Goal: Task Accomplishment & Management: Manage account settings

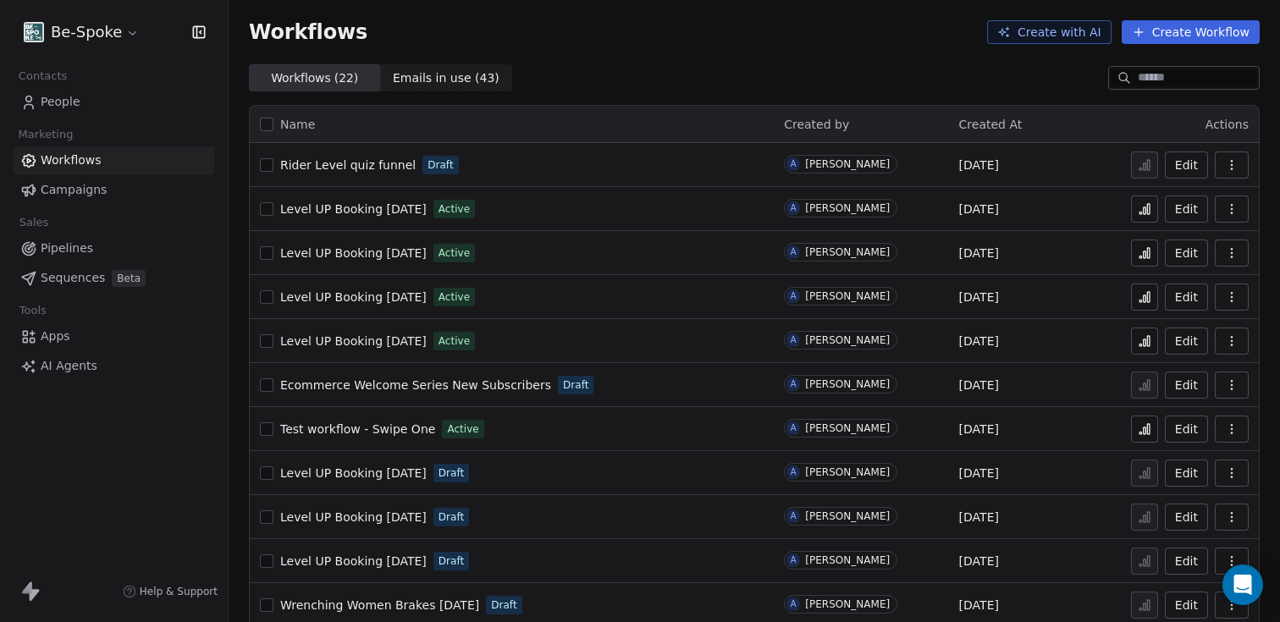
click at [344, 171] on span "Rider Level quiz funnel" at bounding box center [347, 165] width 135 height 14
click at [1235, 171] on button "button" at bounding box center [1232, 164] width 34 height 27
click at [1173, 256] on span "Rename" at bounding box center [1172, 259] width 48 height 17
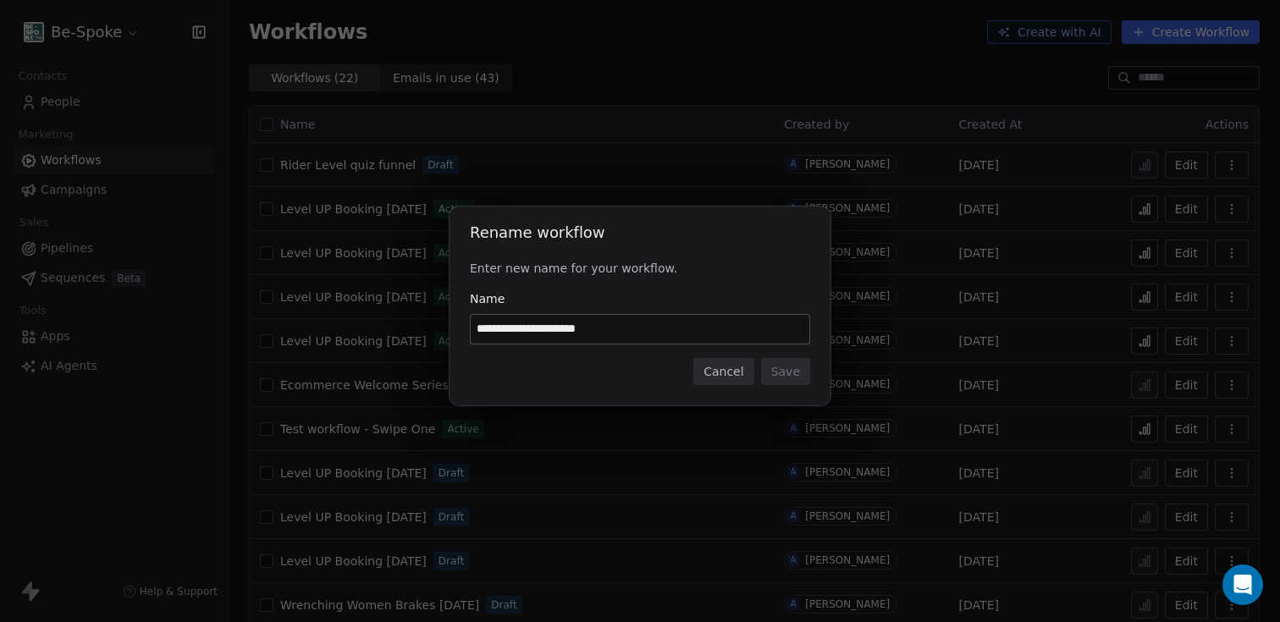
click at [617, 329] on input "**********" at bounding box center [640, 329] width 339 height 29
type input "**********"
click at [800, 380] on button "Save" at bounding box center [785, 371] width 49 height 27
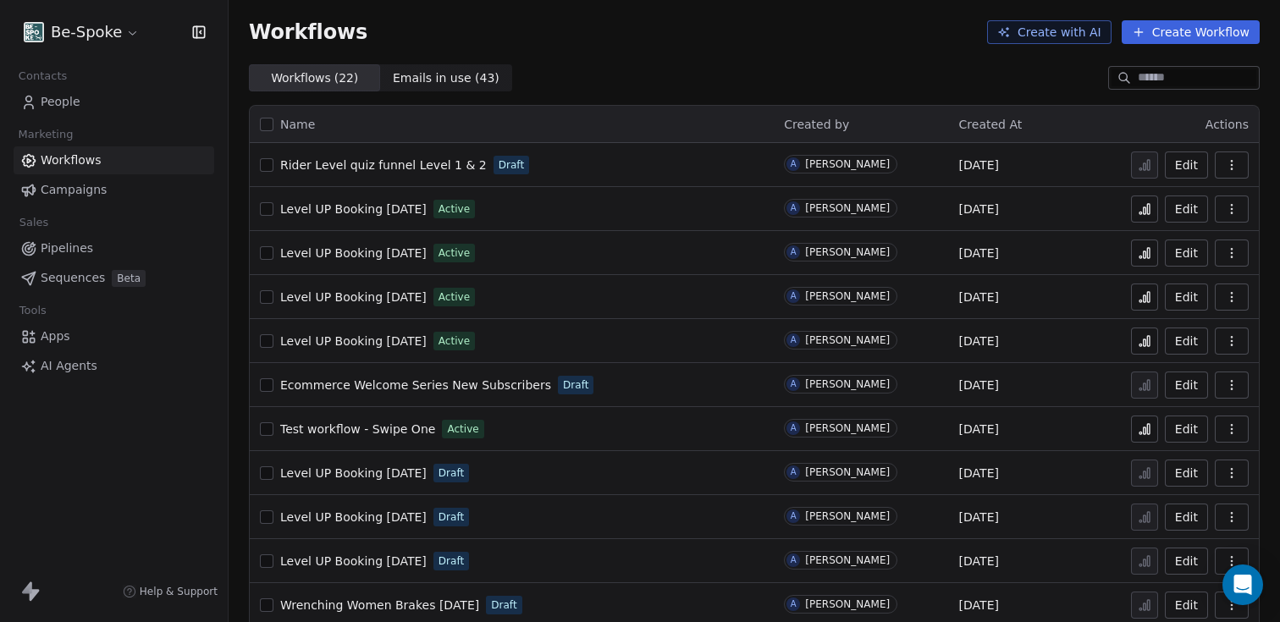
click at [366, 165] on span "Rider Level quiz funnel Level 1 & 2" at bounding box center [383, 165] width 207 height 14
click at [52, 103] on span "People" at bounding box center [61, 102] width 40 height 18
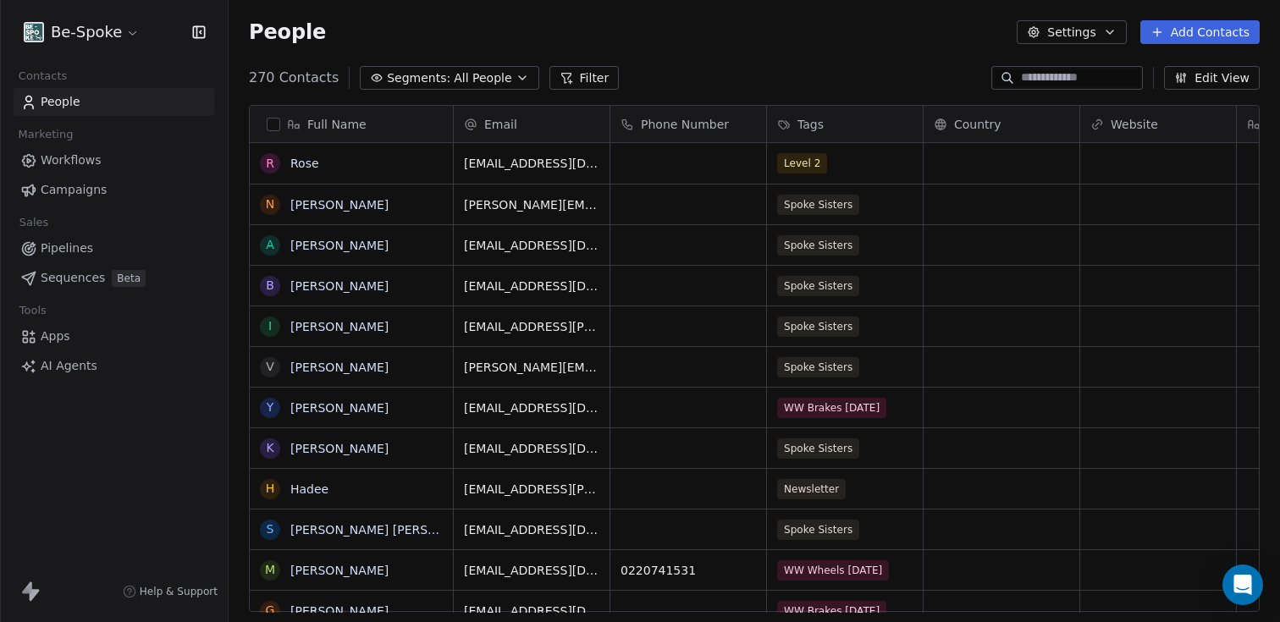
scroll to position [534, 1038]
click at [840, 168] on div "Level 2" at bounding box center [829, 163] width 103 height 20
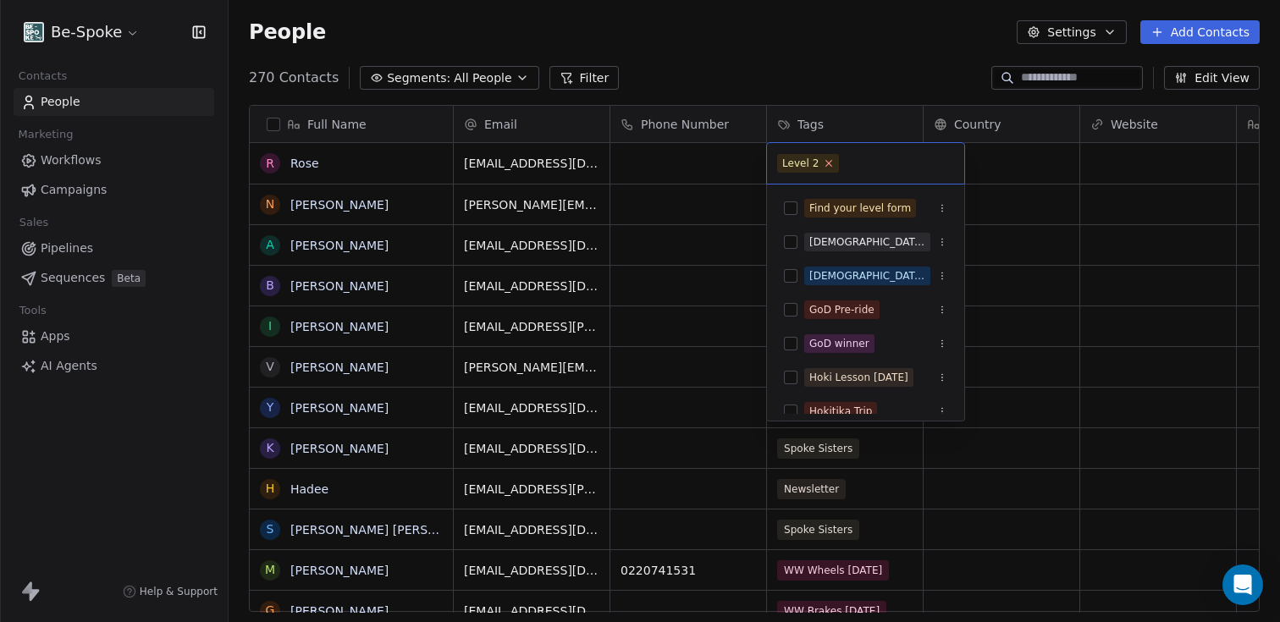
click at [828, 163] on icon at bounding box center [829, 162] width 11 height 11
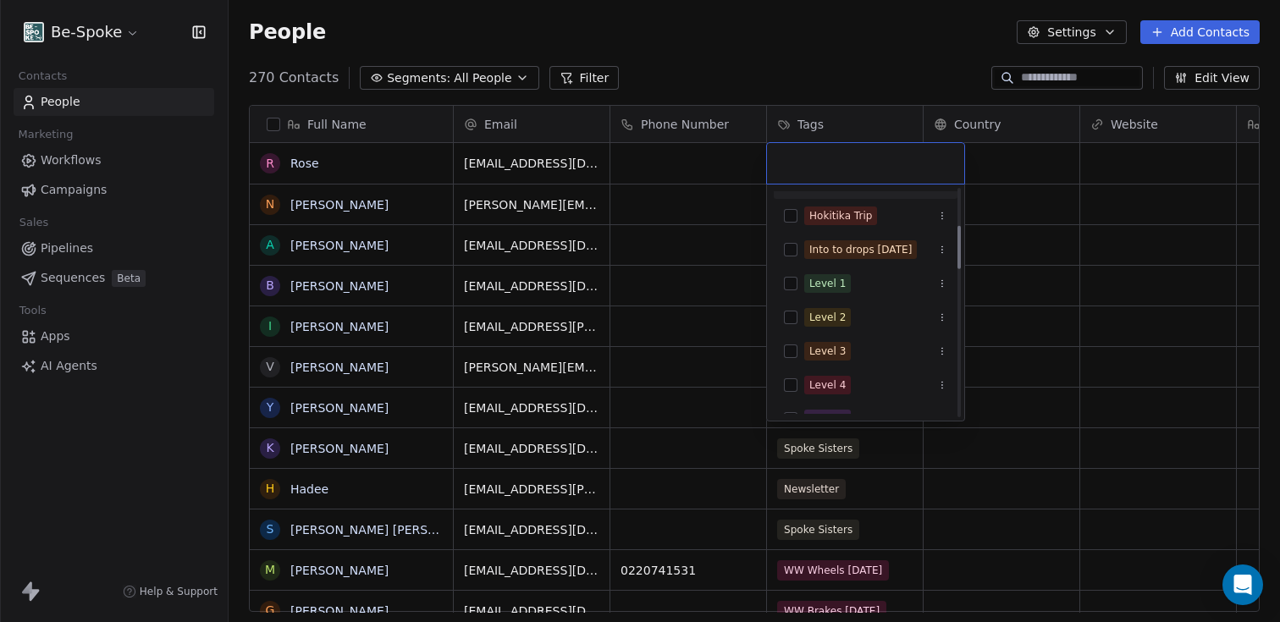
scroll to position [207, 0]
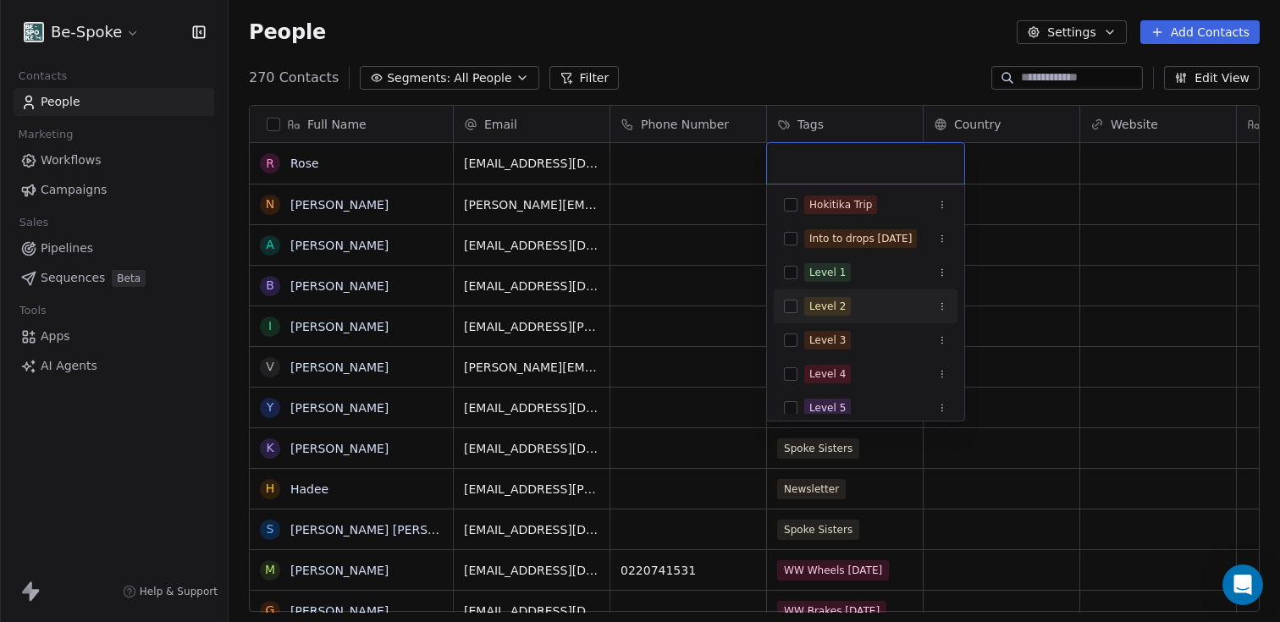
click at [796, 308] on button "Suggestions" at bounding box center [791, 307] width 14 height 14
click at [825, 52] on html "Be-Spoke Contacts People Marketing Workflows Campaigns Sales Pipelines Sequence…" at bounding box center [640, 311] width 1280 height 622
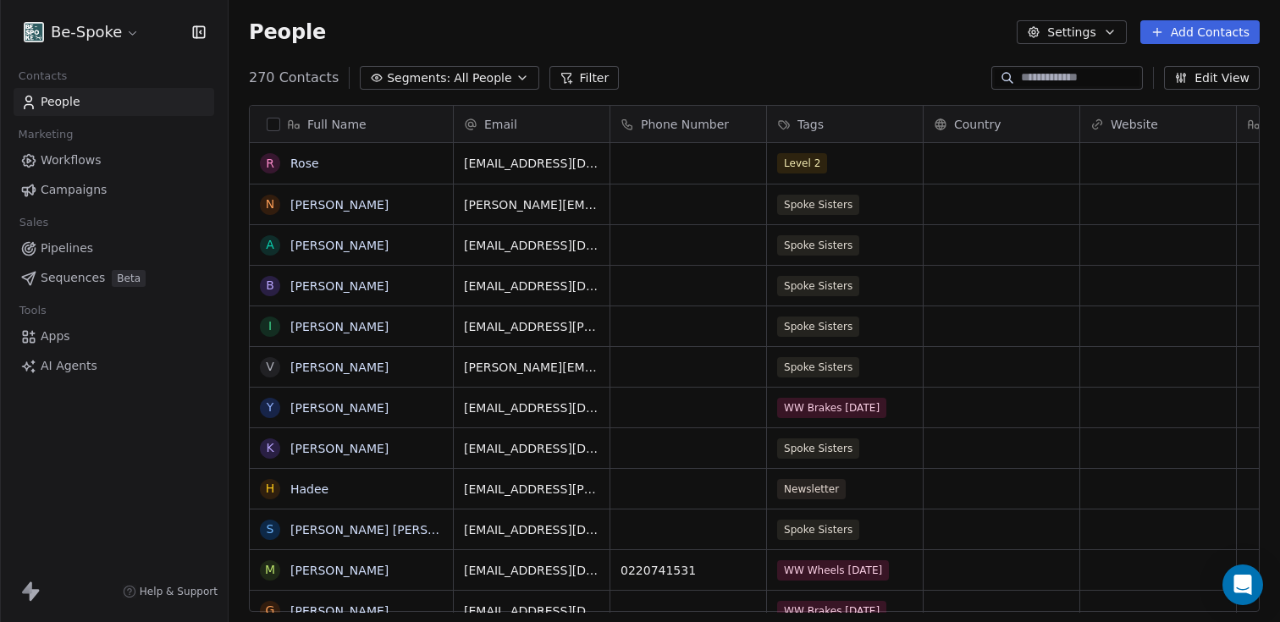
click at [60, 168] on span "Workflows" at bounding box center [71, 160] width 61 height 18
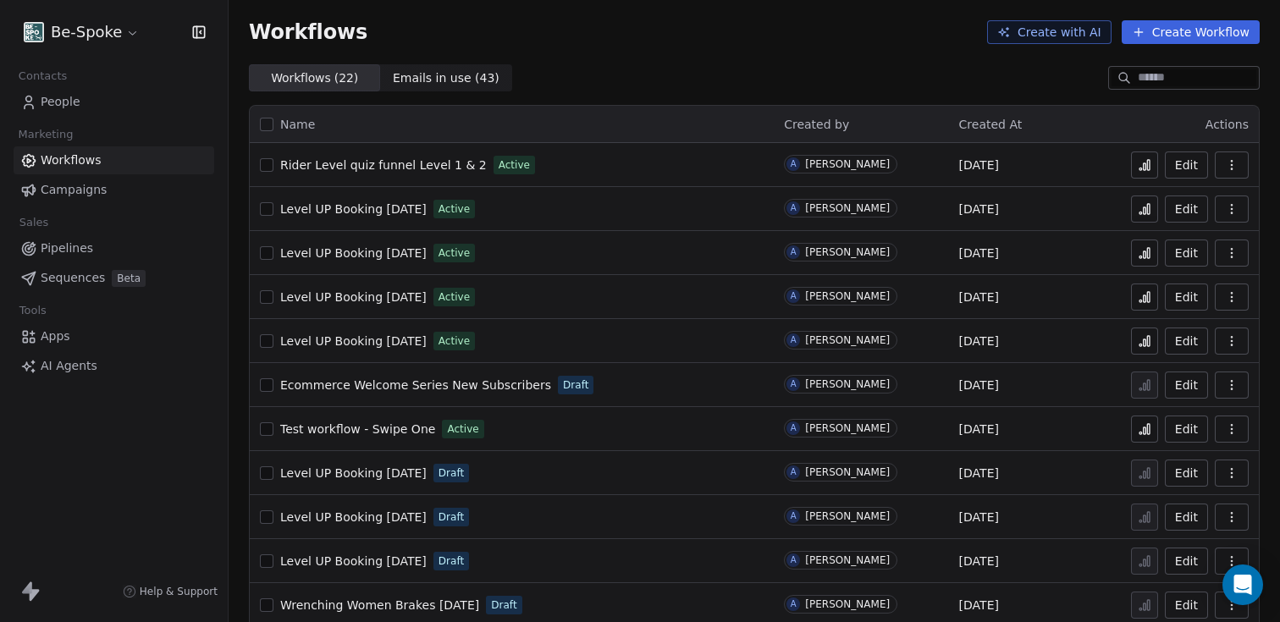
click at [1225, 171] on icon "button" at bounding box center [1232, 165] width 14 height 14
click at [1187, 235] on span "Duplicate" at bounding box center [1176, 232] width 57 height 17
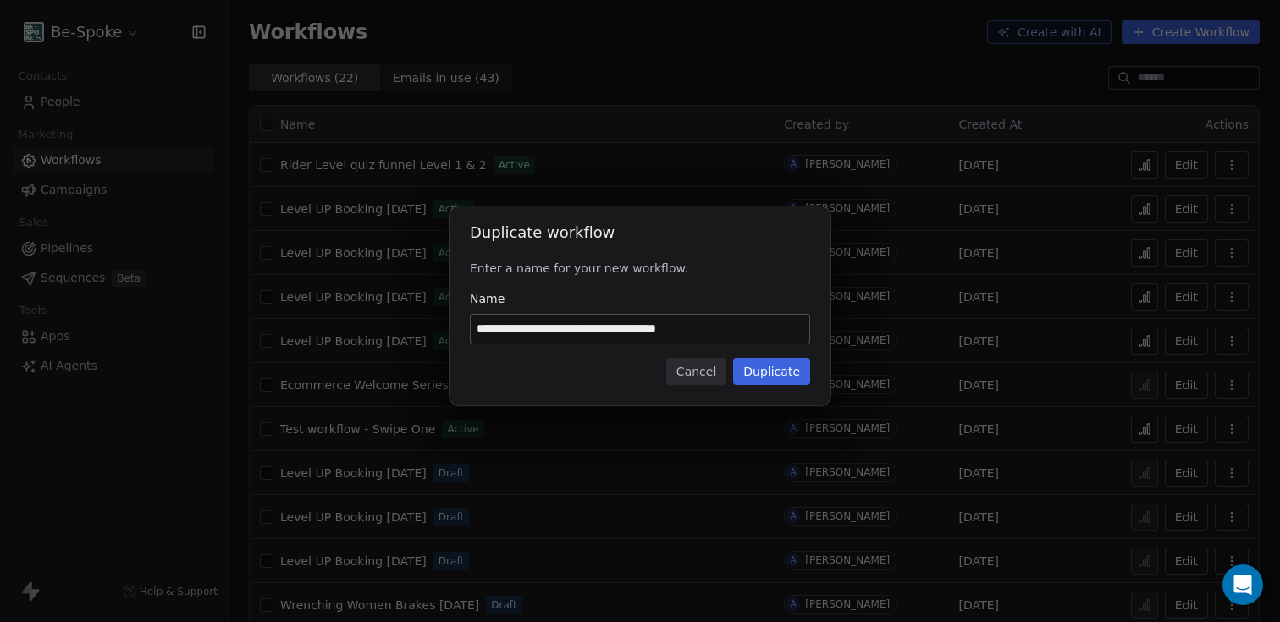
drag, startPoint x: 635, startPoint y: 324, endPoint x: 661, endPoint y: 322, distance: 26.4
click at [661, 322] on input "**********" at bounding box center [640, 329] width 339 height 29
type input "**********"
click at [763, 372] on button "Duplicate" at bounding box center [771, 371] width 77 height 27
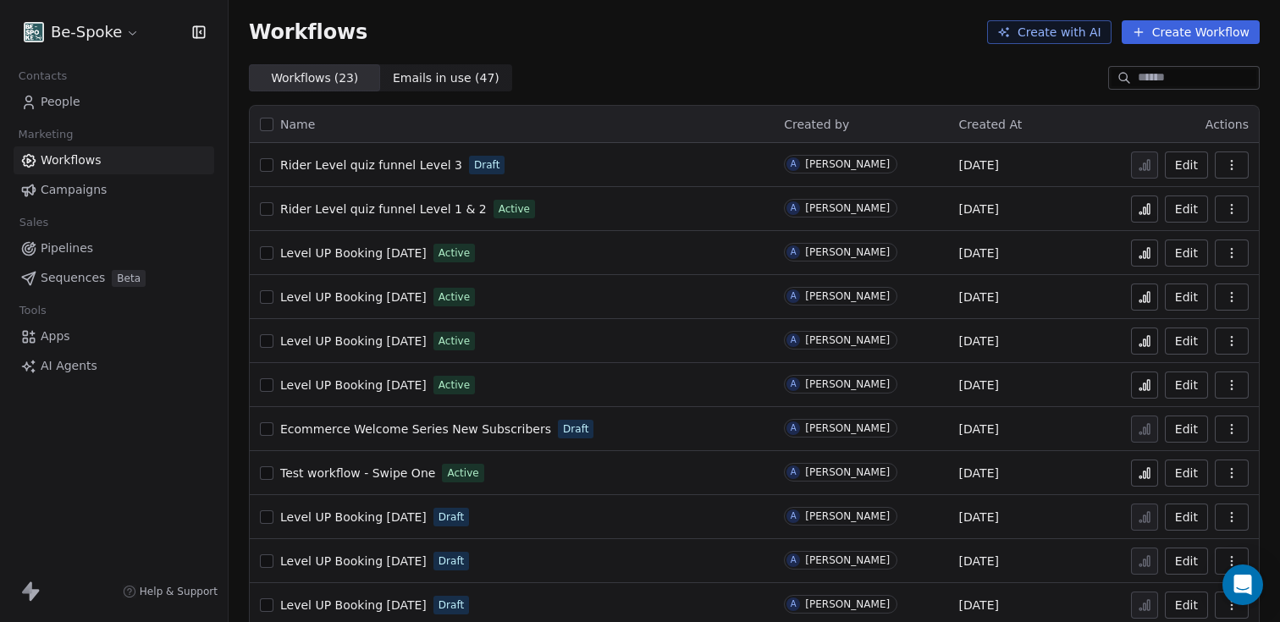
click at [398, 387] on span "Level UP Booking [DATE]" at bounding box center [353, 385] width 146 height 14
click at [1231, 383] on button "button" at bounding box center [1232, 385] width 34 height 27
click at [1175, 458] on span "Duplicate" at bounding box center [1176, 452] width 57 height 17
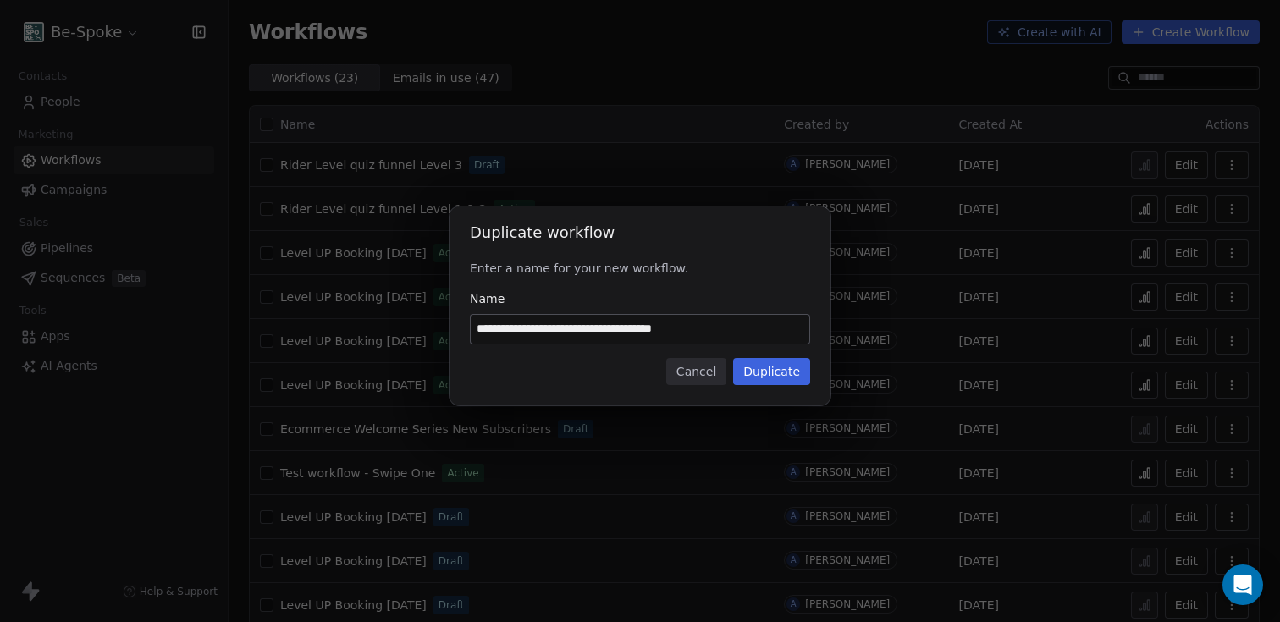
drag, startPoint x: 476, startPoint y: 332, endPoint x: 729, endPoint y: 331, distance: 252.2
click at [729, 331] on input "**********" at bounding box center [640, 329] width 339 height 29
type input "**********"
click at [759, 367] on button "Duplicate" at bounding box center [771, 371] width 77 height 27
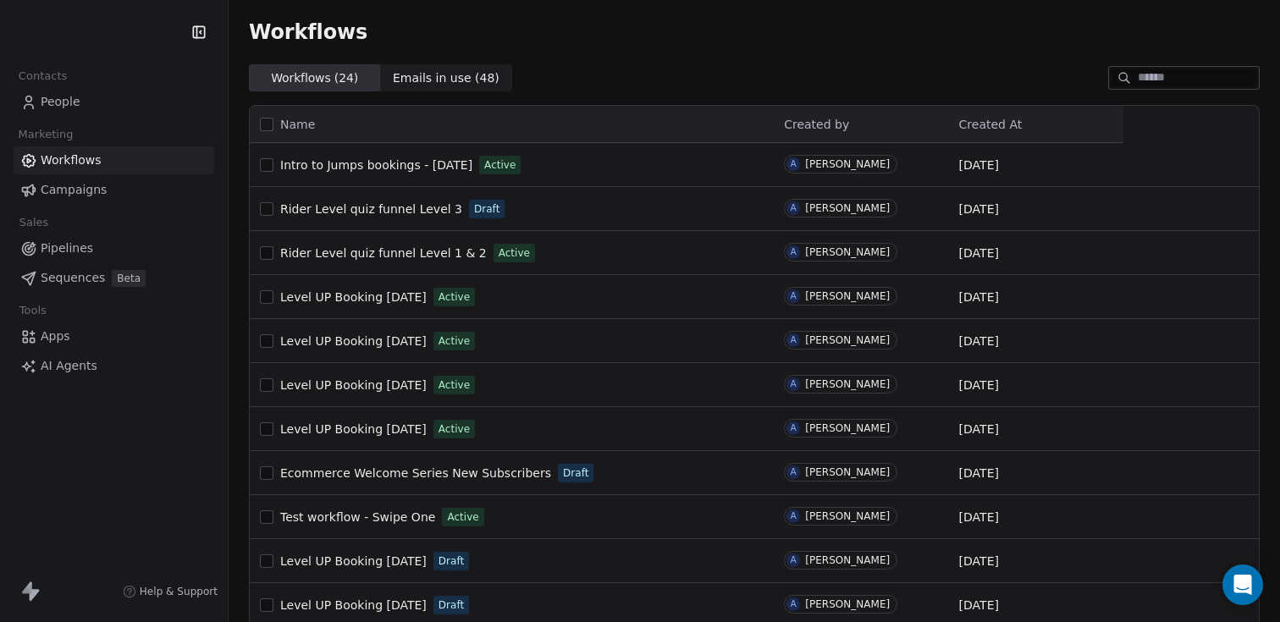
click at [76, 104] on span "People" at bounding box center [61, 102] width 40 height 18
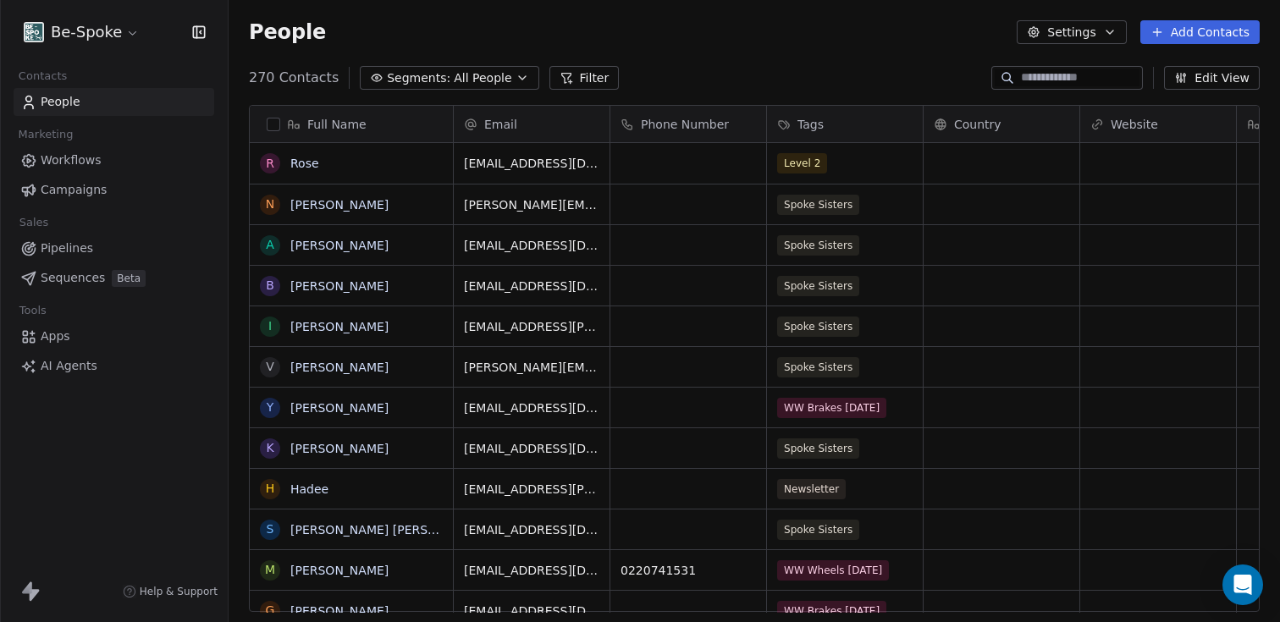
scroll to position [534, 1038]
click at [1015, 74] on section "People Settings Add Contacts 270 Contacts Segments: All People Filter Edit View…" at bounding box center [754, 311] width 1051 height 622
click at [1021, 74] on input at bounding box center [1080, 77] width 118 height 17
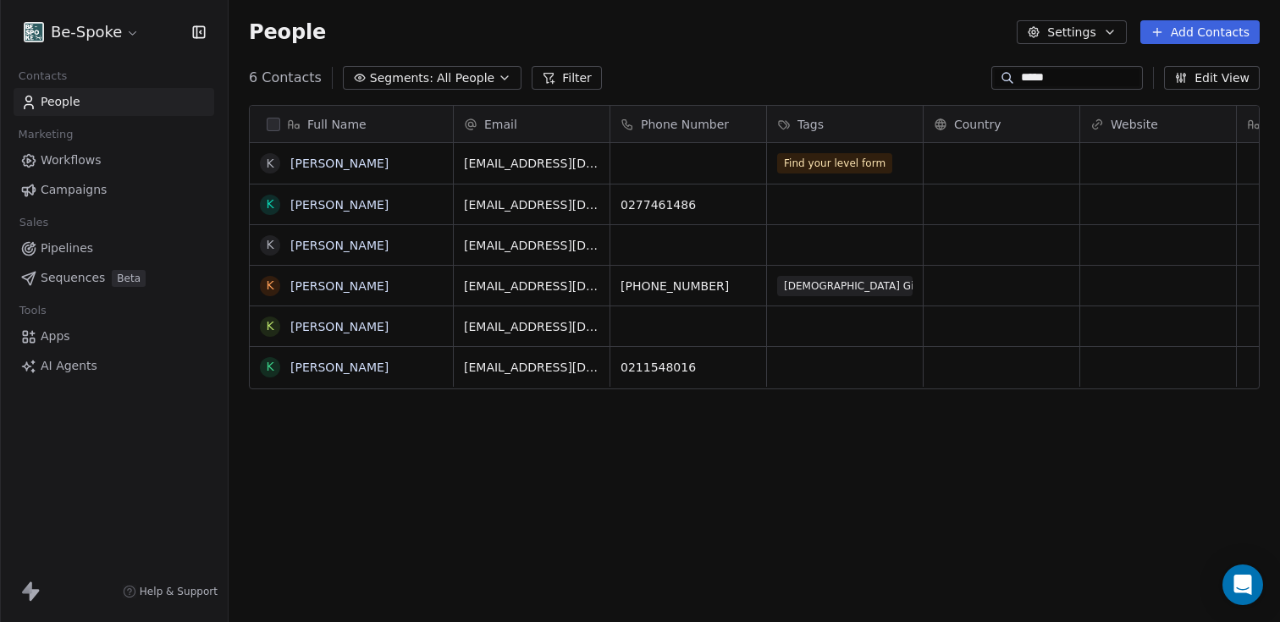
type input "****"
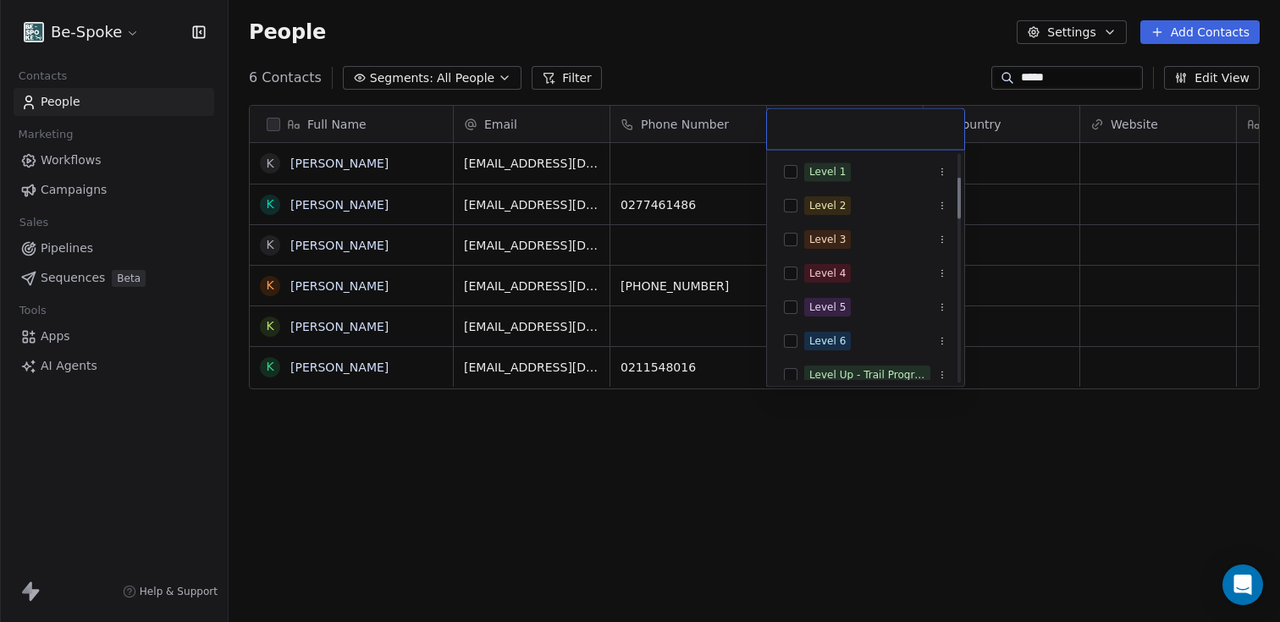
scroll to position [126, 0]
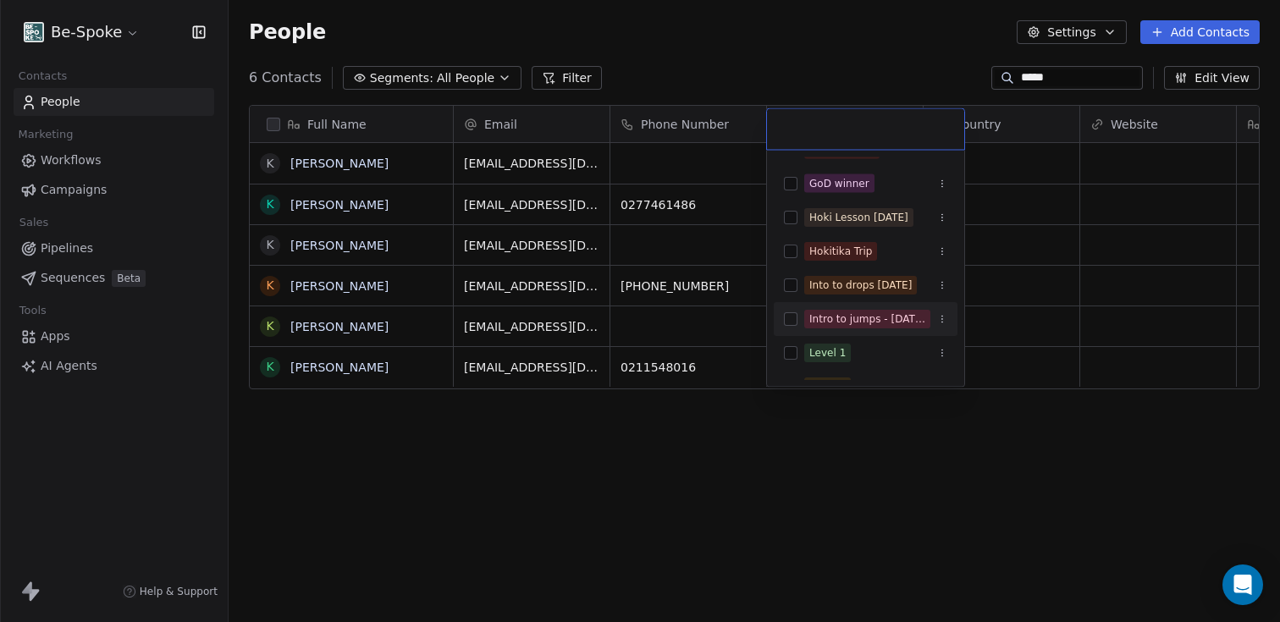
click at [798, 321] on div "Intro to jumps - 4th Oct 2025" at bounding box center [866, 319] width 184 height 27
click at [961, 473] on html "Be-Spoke Contacts People Marketing Workflows Campaigns Sales Pipelines Sequence…" at bounding box center [640, 311] width 1280 height 622
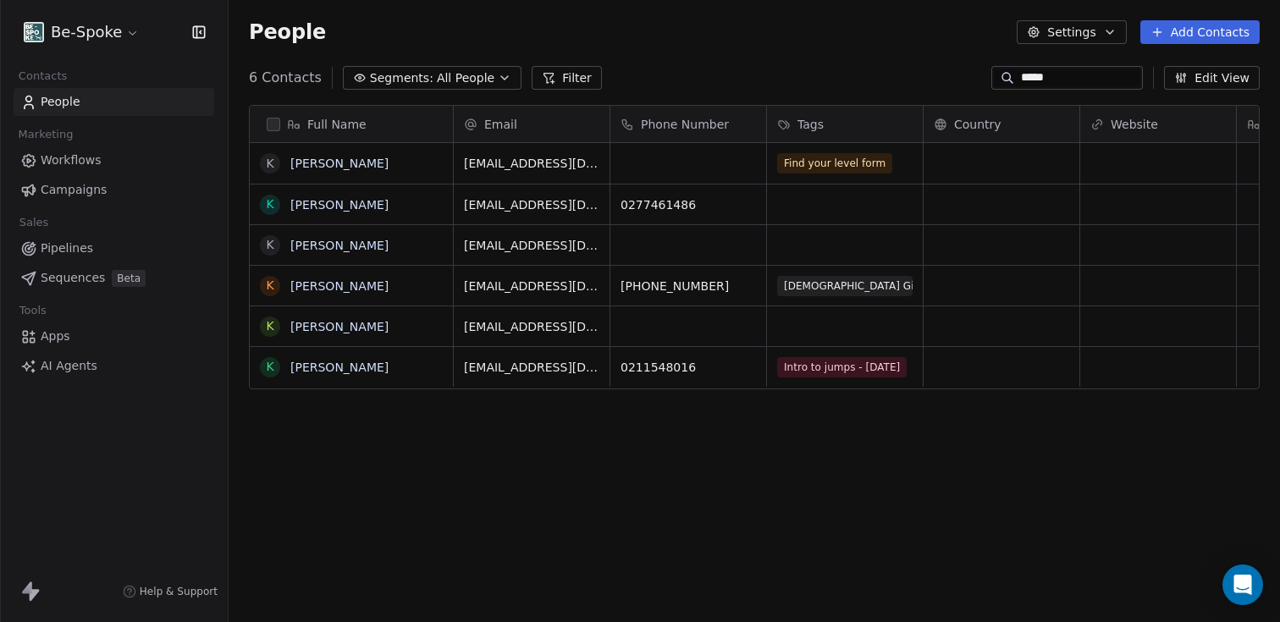
click at [64, 157] on span "Workflows" at bounding box center [71, 160] width 61 height 18
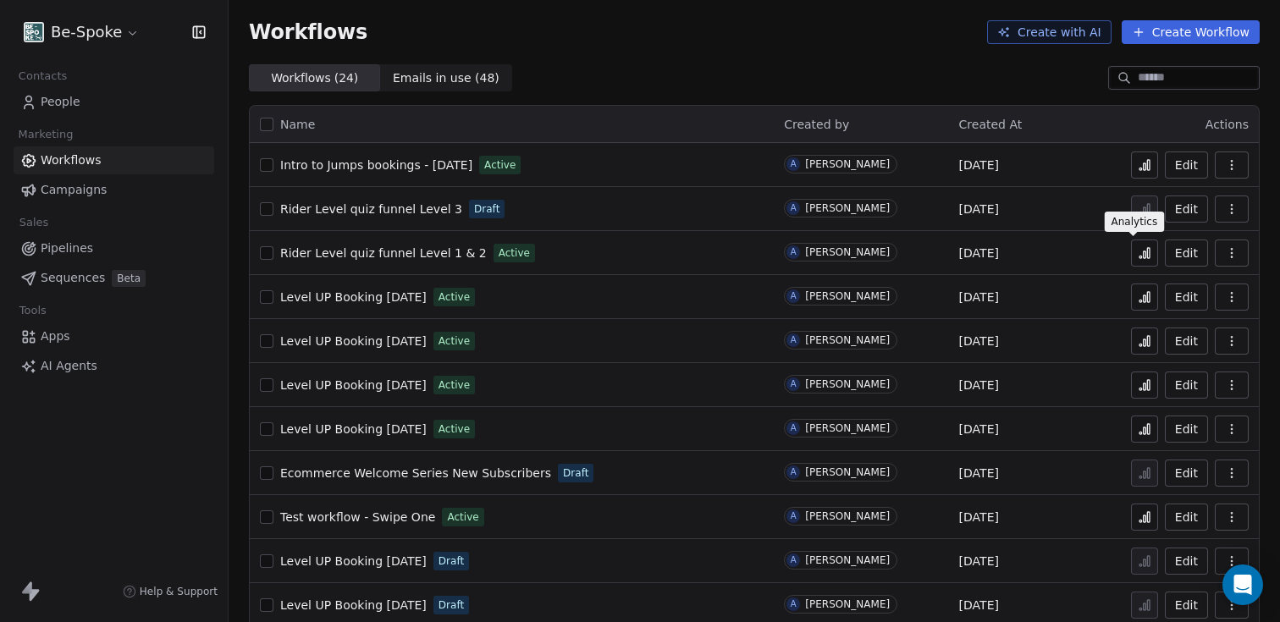
click at [1139, 259] on button at bounding box center [1144, 253] width 27 height 27
click at [409, 168] on span "Intro to Jumps bookings - [DATE]" at bounding box center [376, 165] width 192 height 14
click at [1139, 171] on button at bounding box center [1144, 164] width 27 height 27
click at [1138, 253] on icon at bounding box center [1145, 253] width 14 height 14
click at [75, 109] on span "People" at bounding box center [61, 102] width 40 height 18
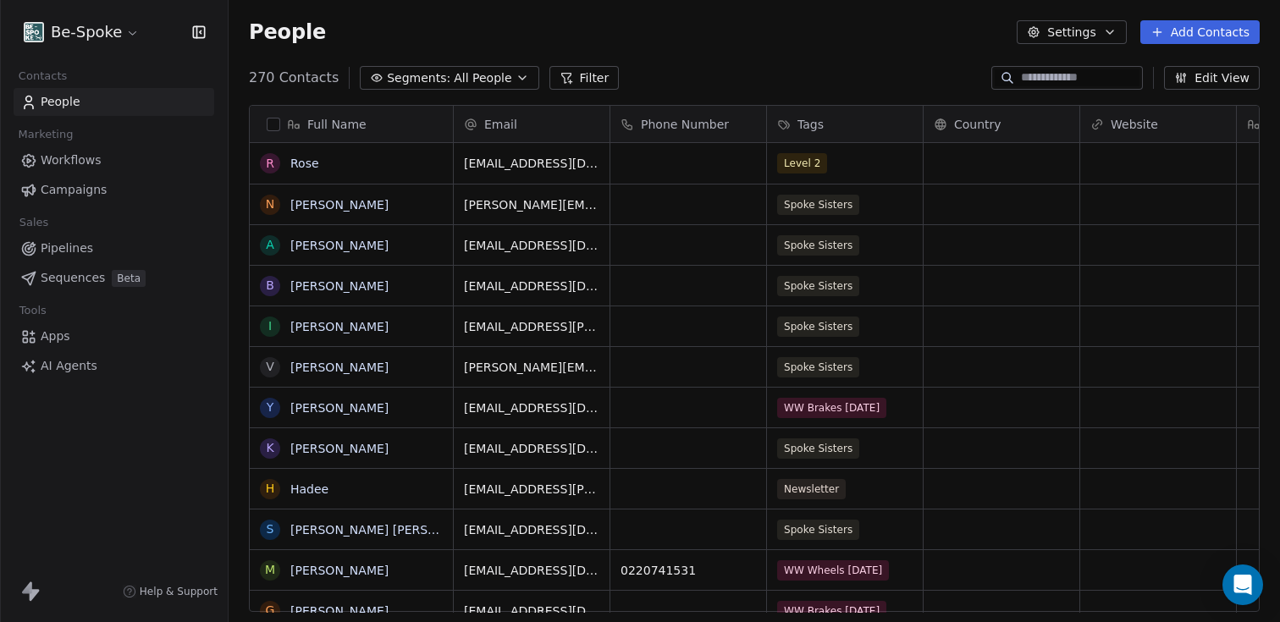
scroll to position [534, 1038]
click at [852, 165] on div "Level 2" at bounding box center [829, 163] width 103 height 20
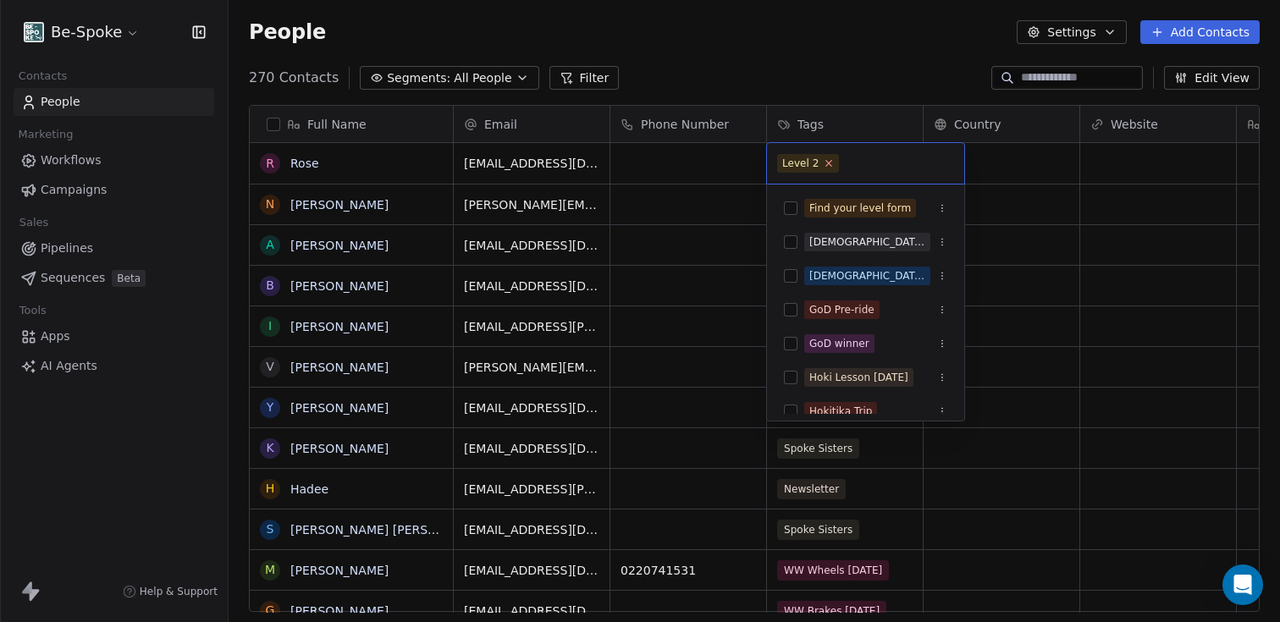
click at [830, 165] on icon at bounding box center [829, 162] width 11 height 11
click at [684, 164] on html "Be-Spoke Contacts People Marketing Workflows Campaigns Sales Pipelines Sequence…" at bounding box center [640, 311] width 1280 height 622
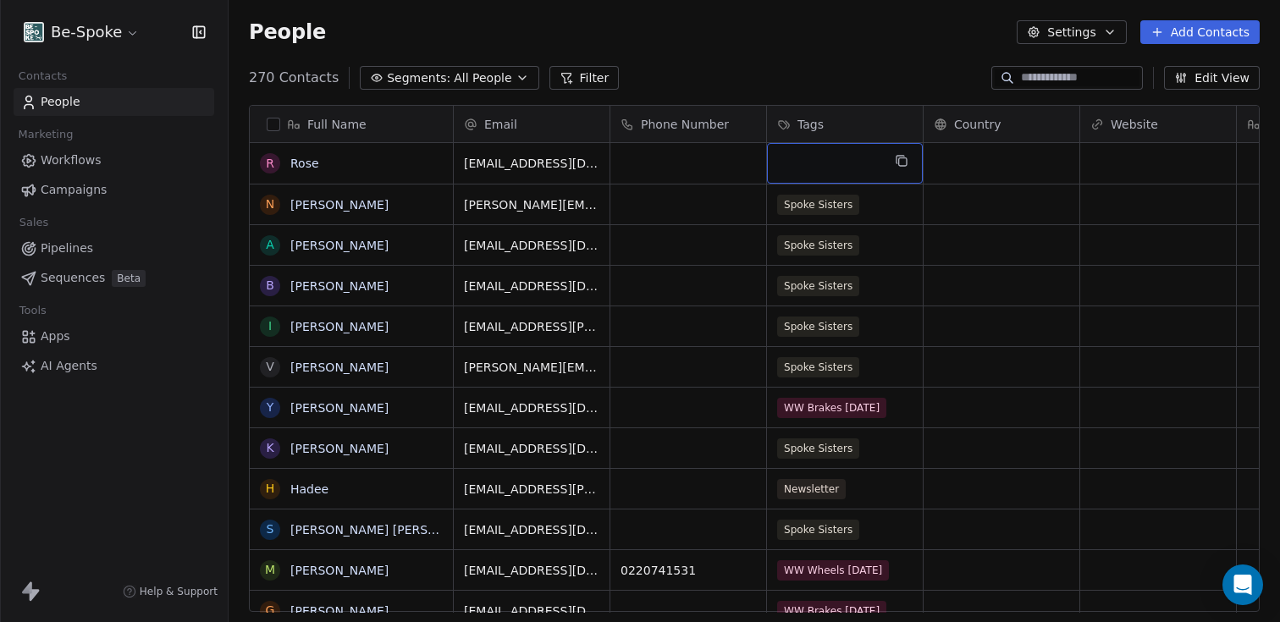
click at [824, 164] on div "grid" at bounding box center [845, 163] width 156 height 41
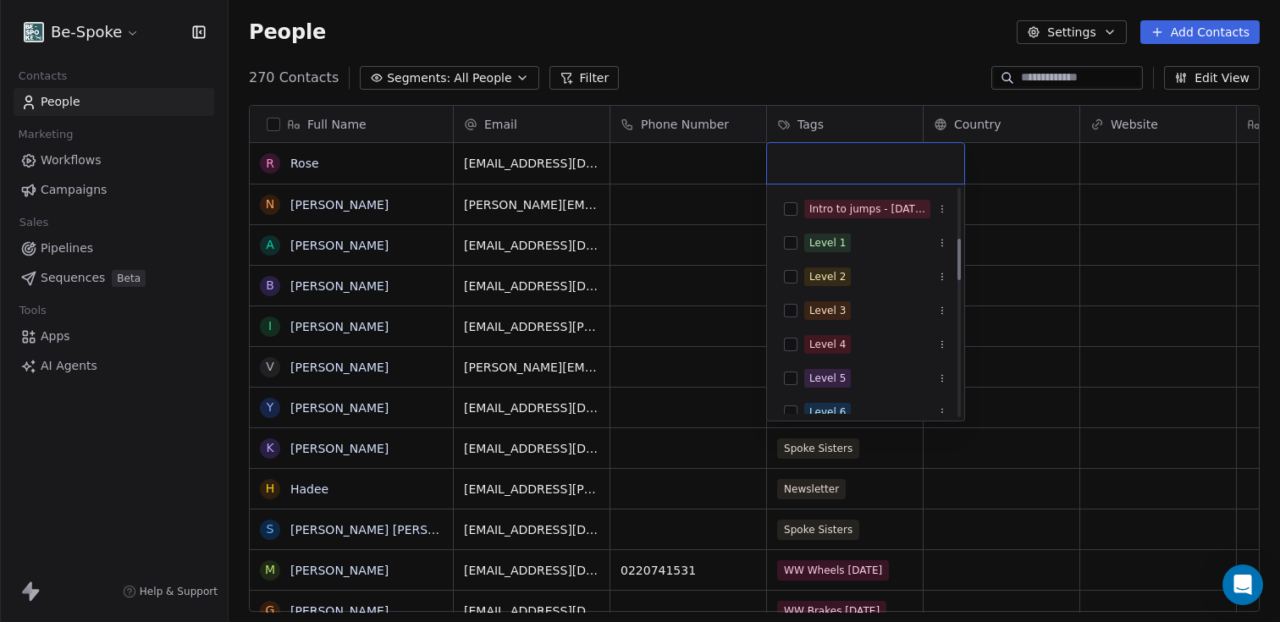
scroll to position [281, 0]
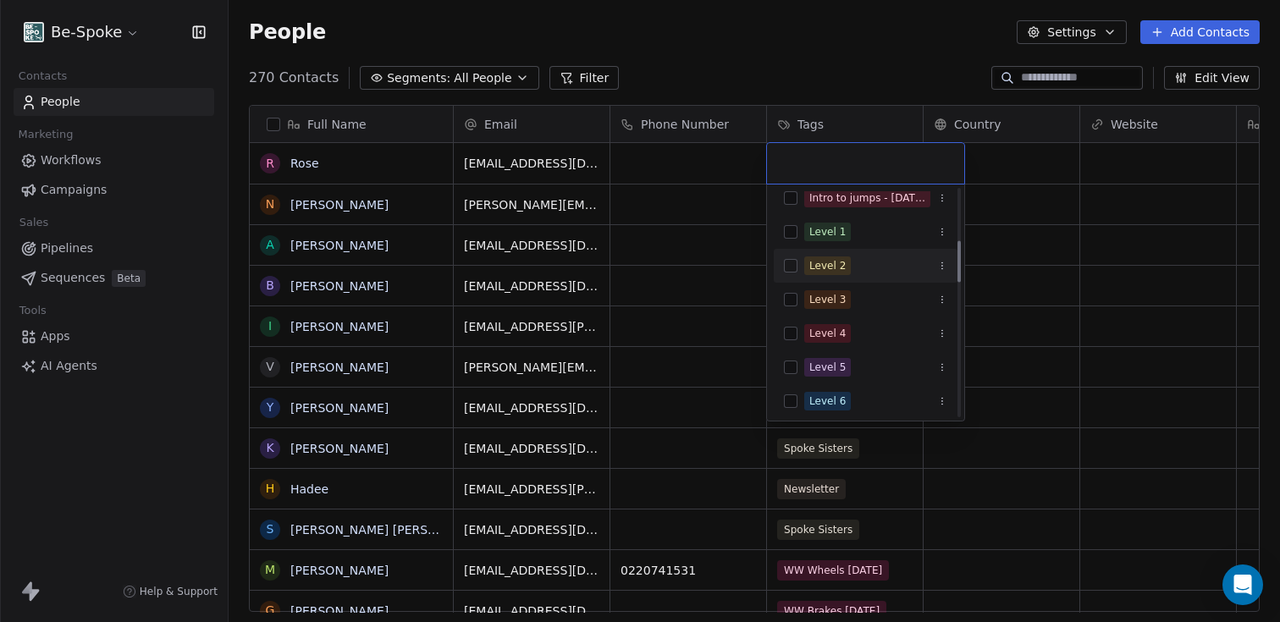
click at [797, 262] on div "Level 2" at bounding box center [866, 265] width 184 height 27
click at [709, 231] on html "Be-Spoke Contacts People Marketing Workflows Campaigns Sales Pipelines Sequence…" at bounding box center [640, 311] width 1280 height 622
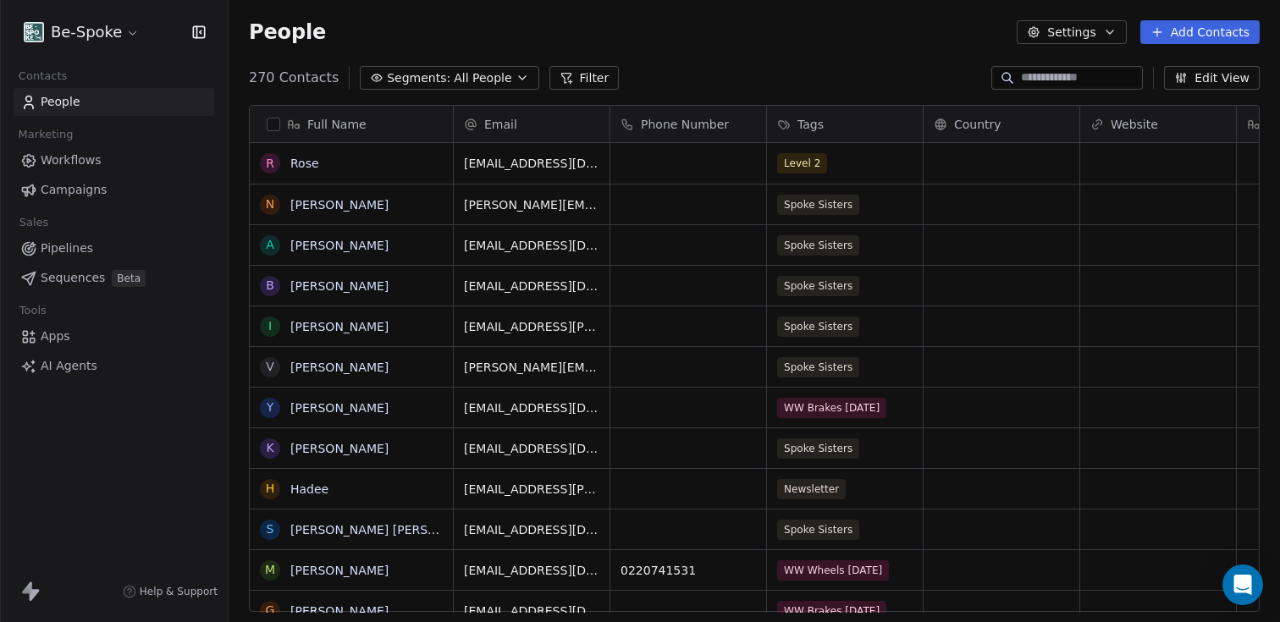
click at [100, 158] on link "Workflows" at bounding box center [114, 160] width 201 height 28
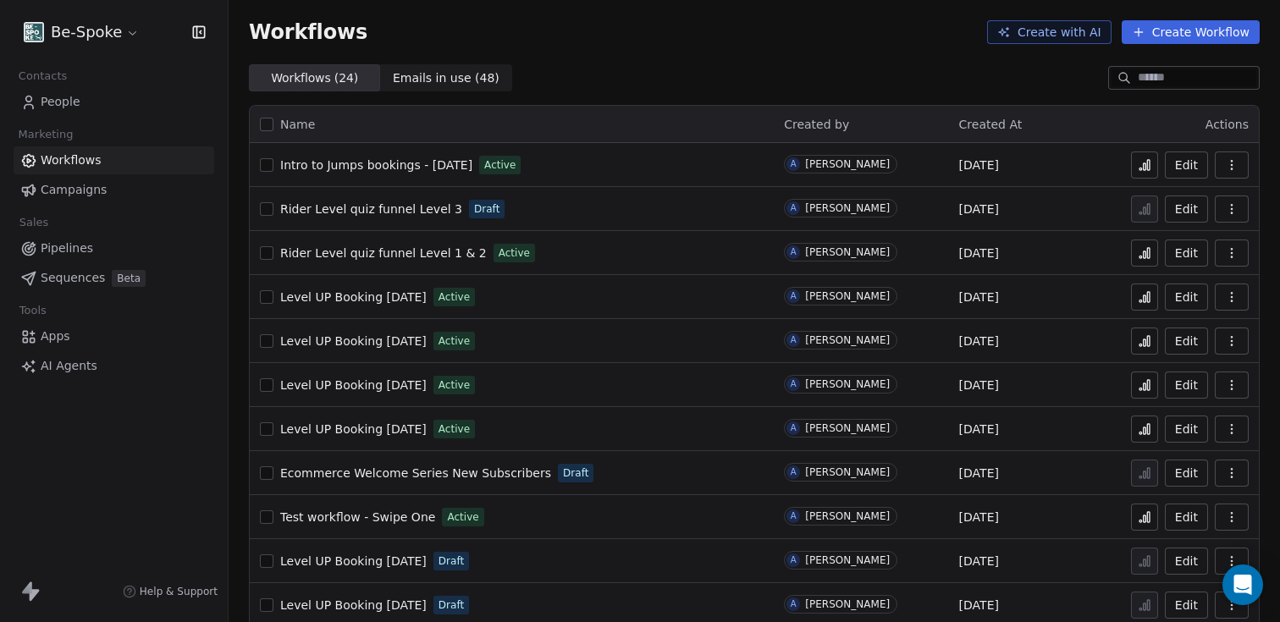
click at [1138, 252] on icon at bounding box center [1145, 253] width 14 height 14
click at [1139, 258] on icon at bounding box center [1145, 253] width 14 height 14
click at [42, 99] on span "People" at bounding box center [61, 102] width 40 height 18
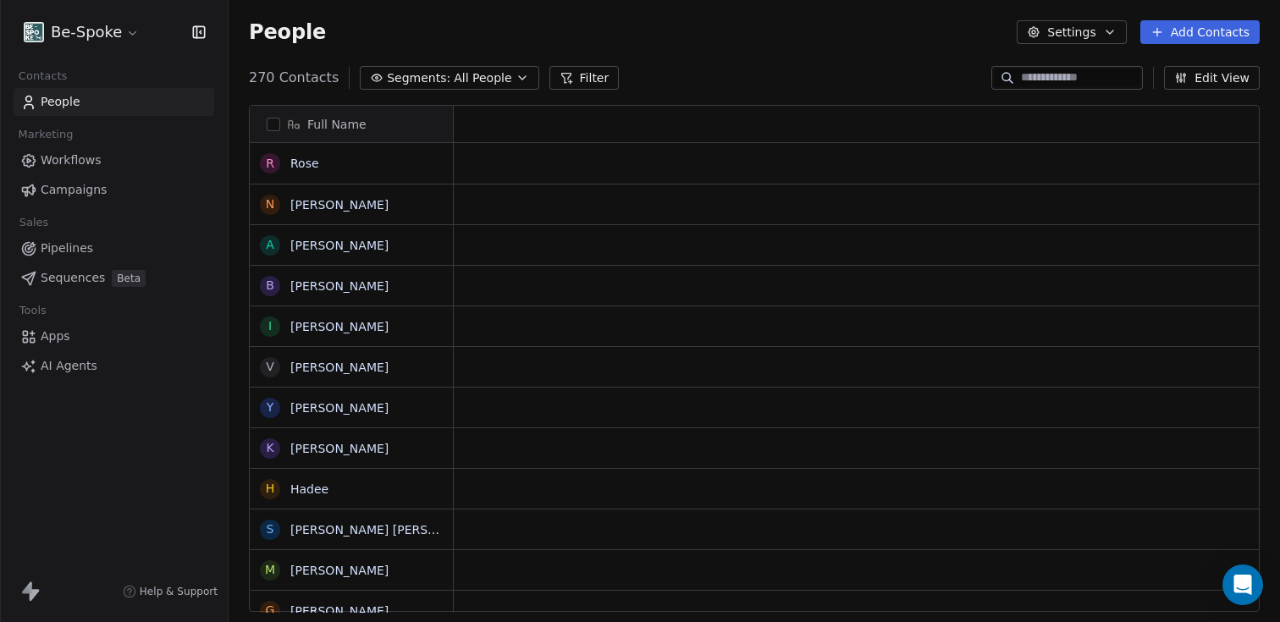
scroll to position [534, 1038]
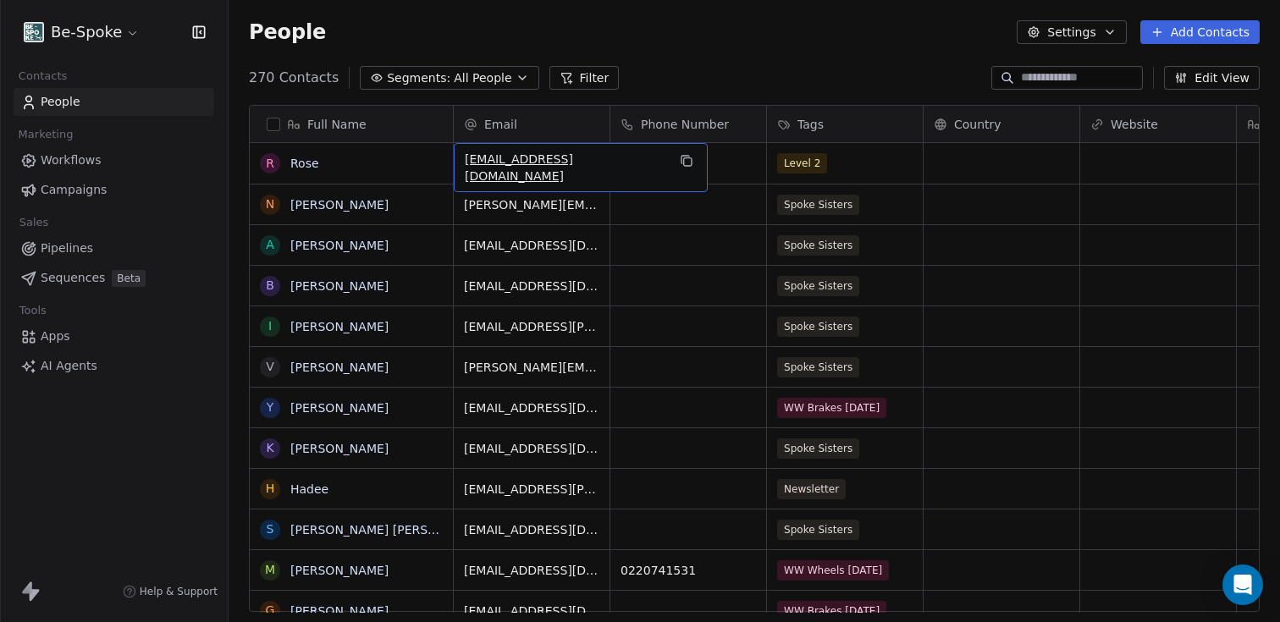
drag, startPoint x: 575, startPoint y: 164, endPoint x: 485, endPoint y: 162, distance: 89.7
click at [680, 163] on icon "grid" at bounding box center [687, 161] width 14 height 14
click at [695, 41] on div "People Settings Add Contacts" at bounding box center [754, 32] width 1011 height 24
click at [52, 164] on span "Workflows" at bounding box center [71, 160] width 61 height 18
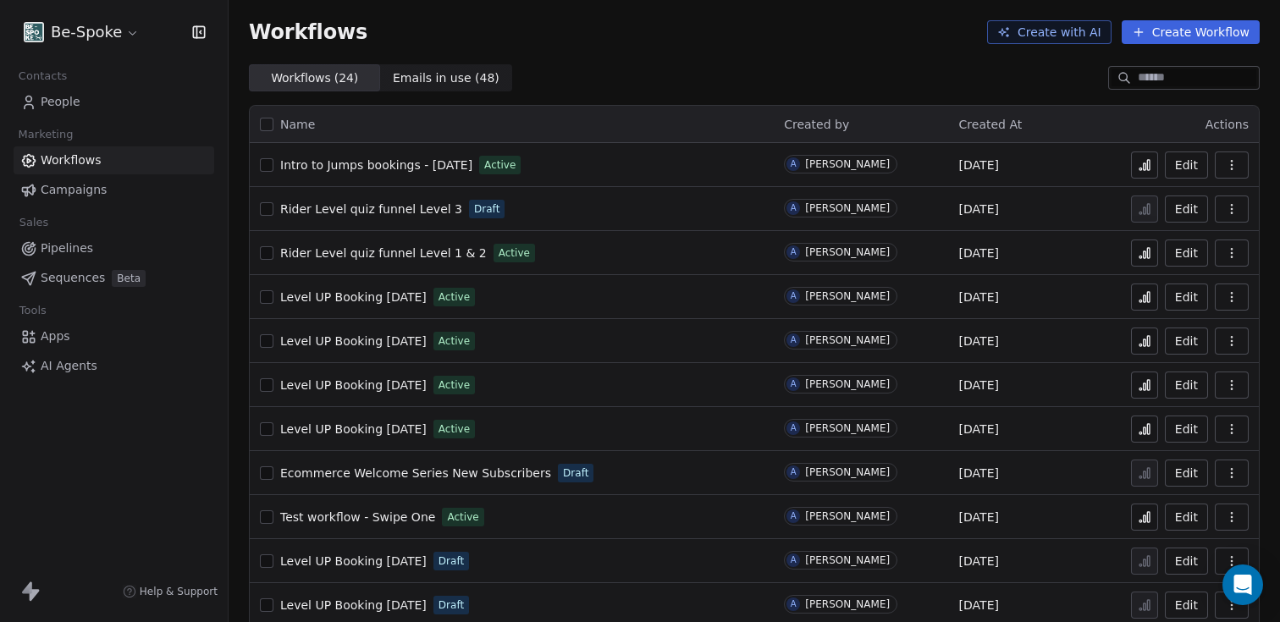
click at [1225, 250] on icon "button" at bounding box center [1232, 253] width 14 height 14
click at [64, 109] on span "People" at bounding box center [61, 102] width 40 height 18
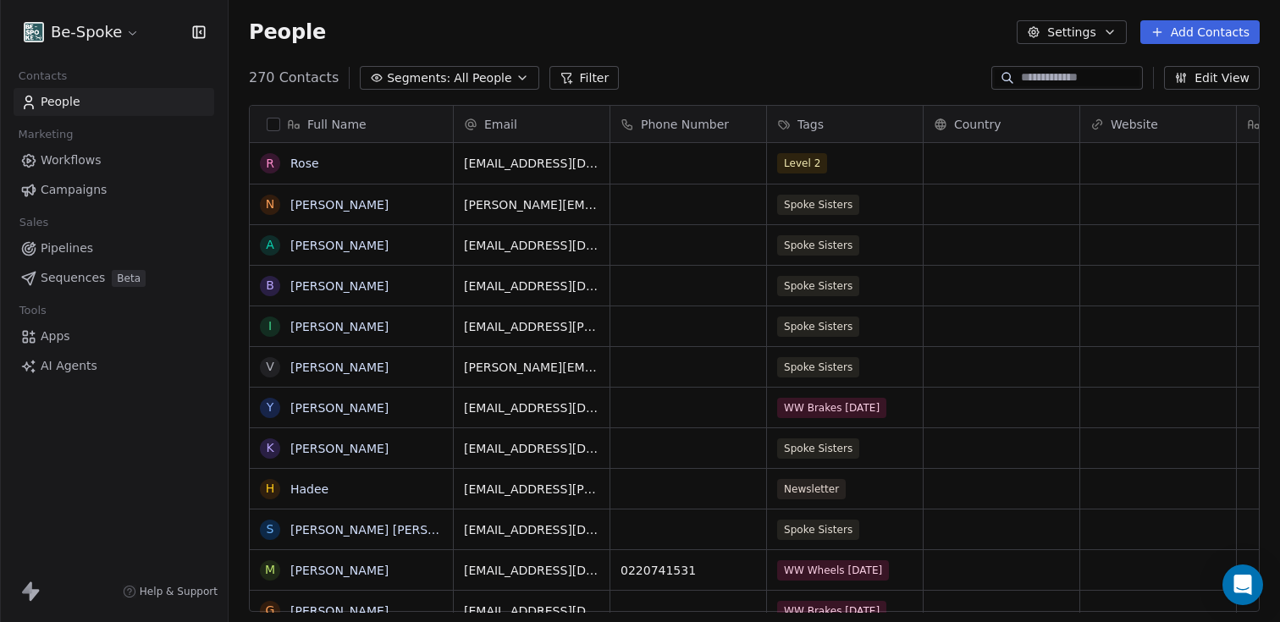
scroll to position [534, 1038]
click at [317, 163] on link "Rose" at bounding box center [304, 164] width 29 height 14
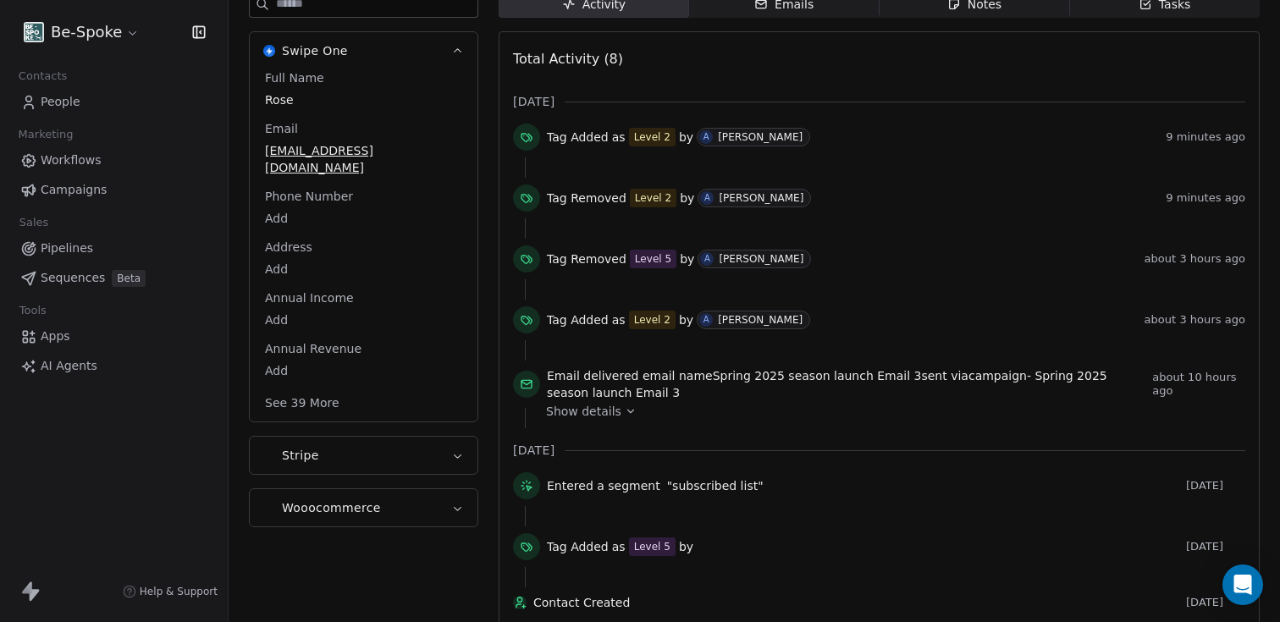
scroll to position [245, 0]
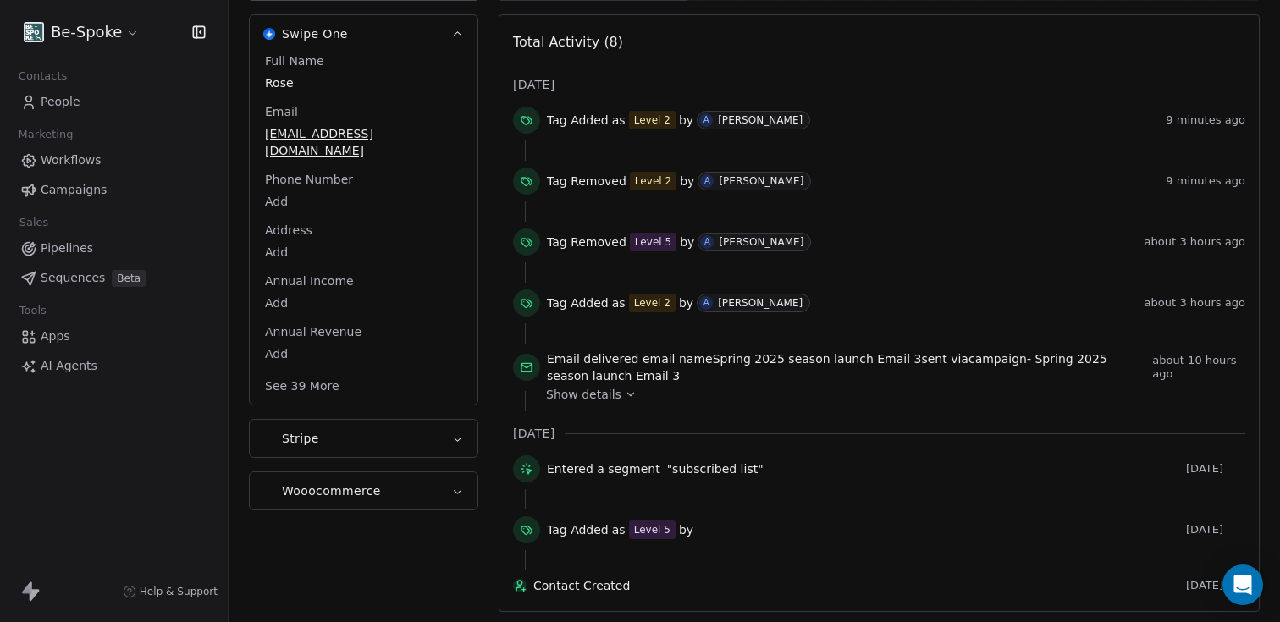
click at [598, 388] on span "Show details" at bounding box center [583, 394] width 75 height 17
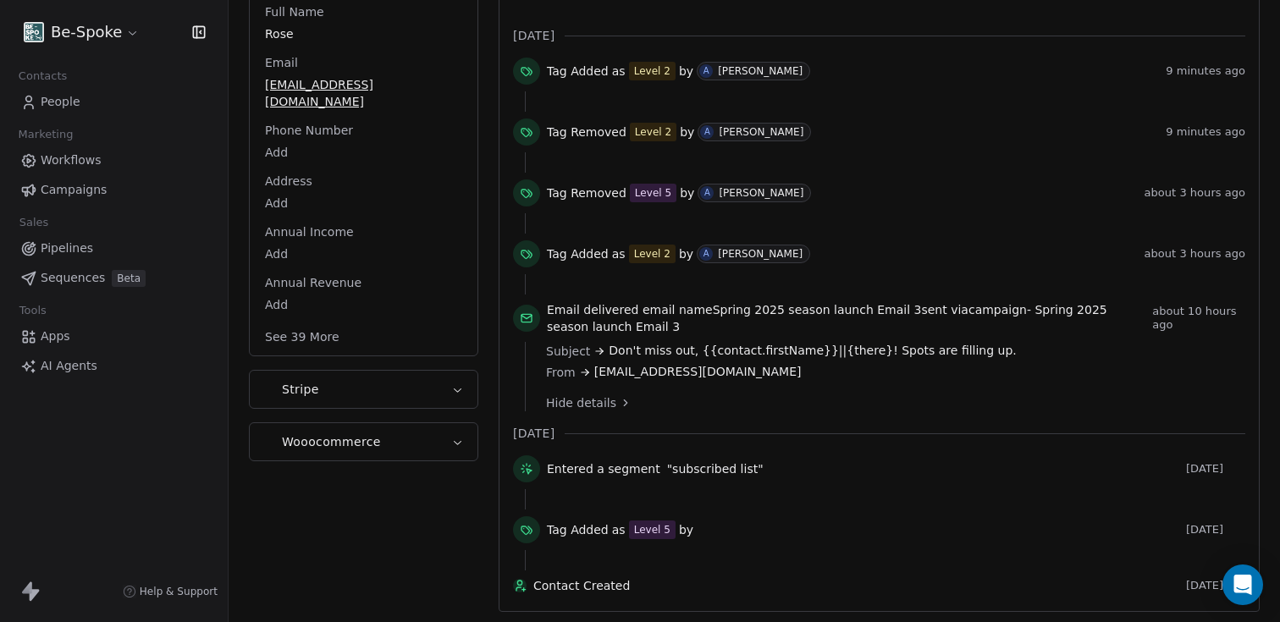
scroll to position [1, 0]
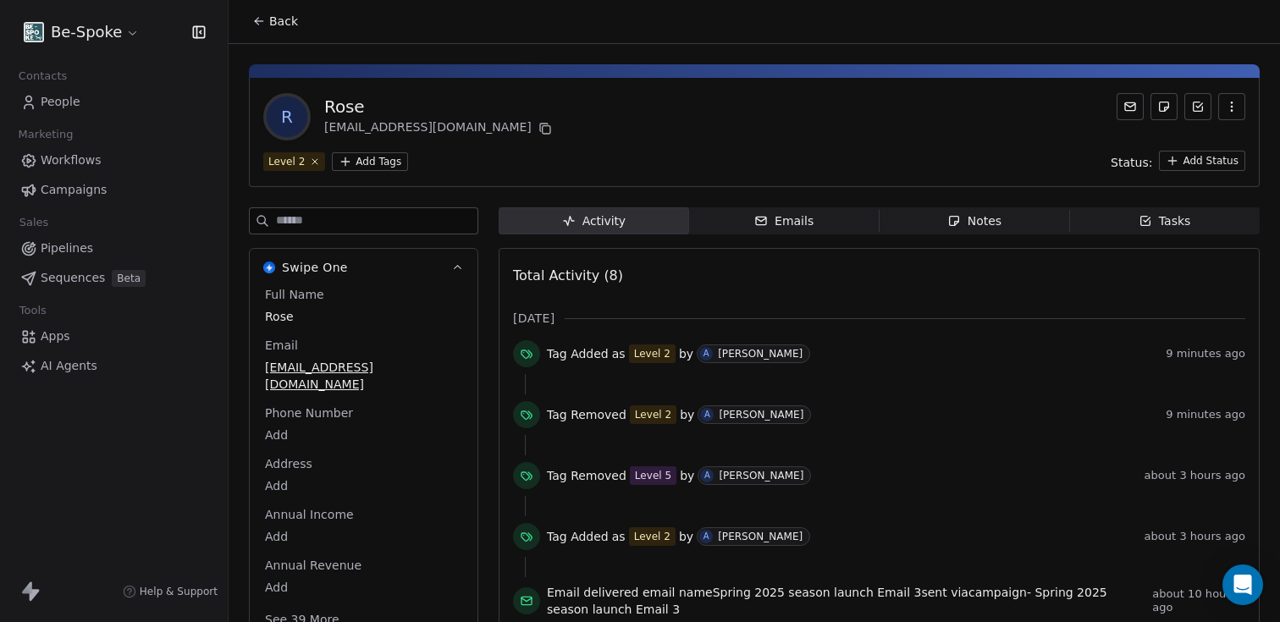
click at [79, 159] on span "Workflows" at bounding box center [71, 160] width 61 height 18
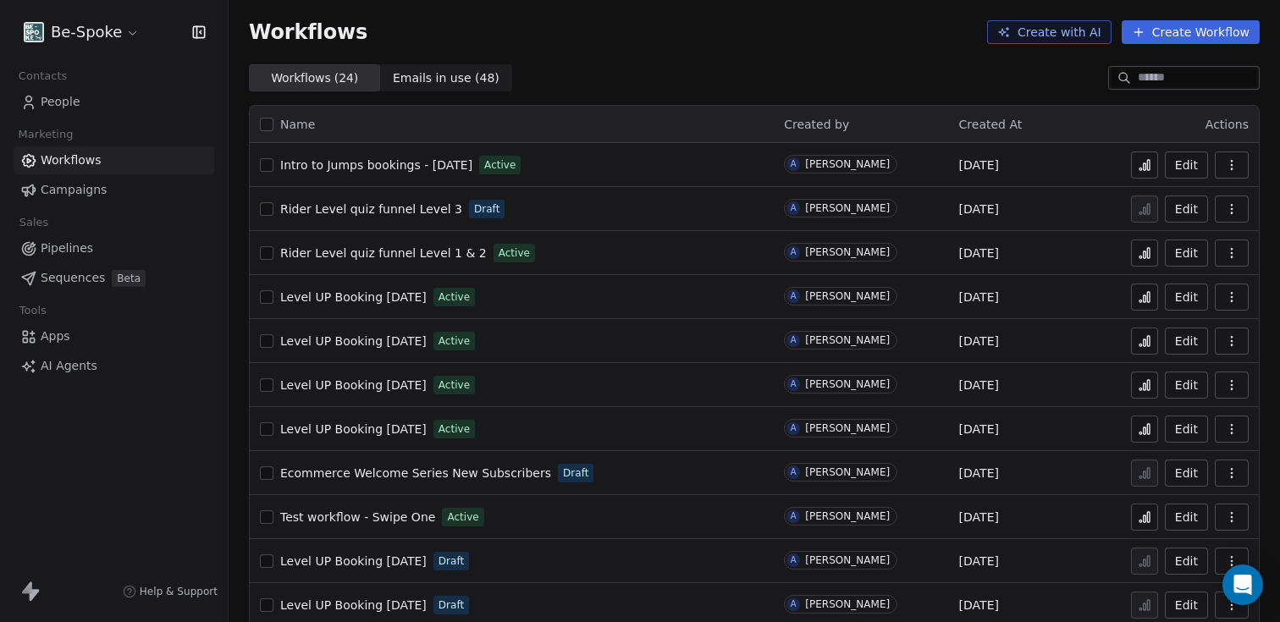
click at [345, 255] on span "Rider Level quiz funnel Level 1 & 2" at bounding box center [383, 253] width 207 height 14
click at [63, 99] on span "People" at bounding box center [61, 102] width 40 height 18
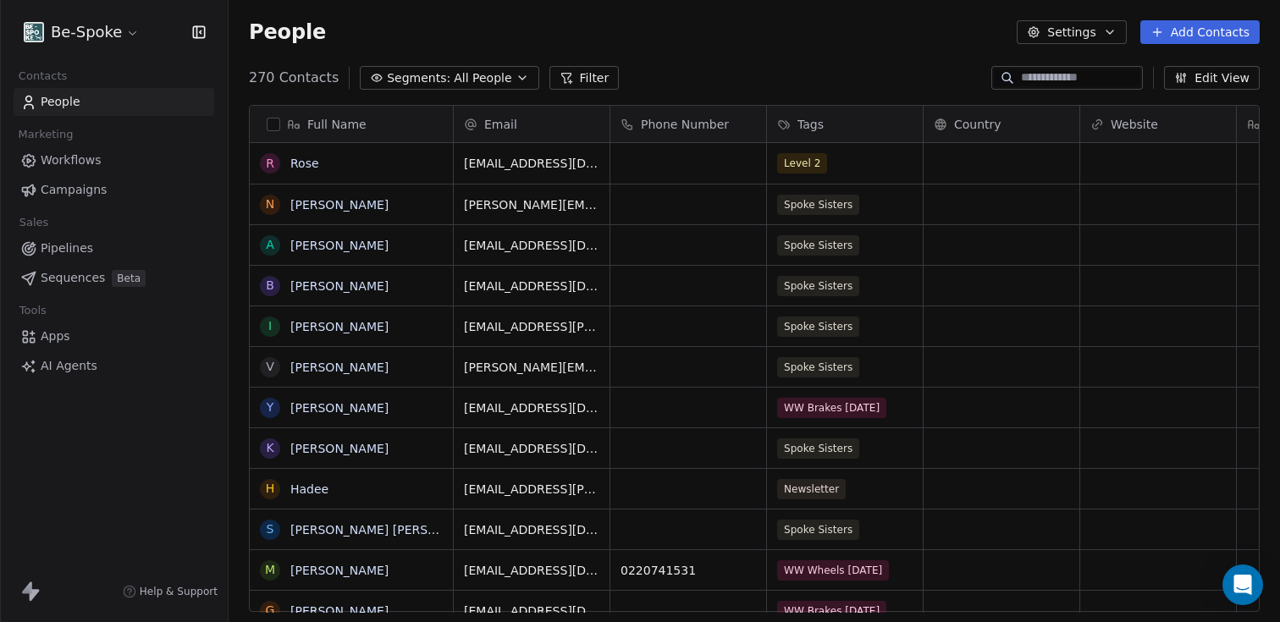
scroll to position [534, 1038]
click at [69, 163] on span "Workflows" at bounding box center [71, 160] width 61 height 18
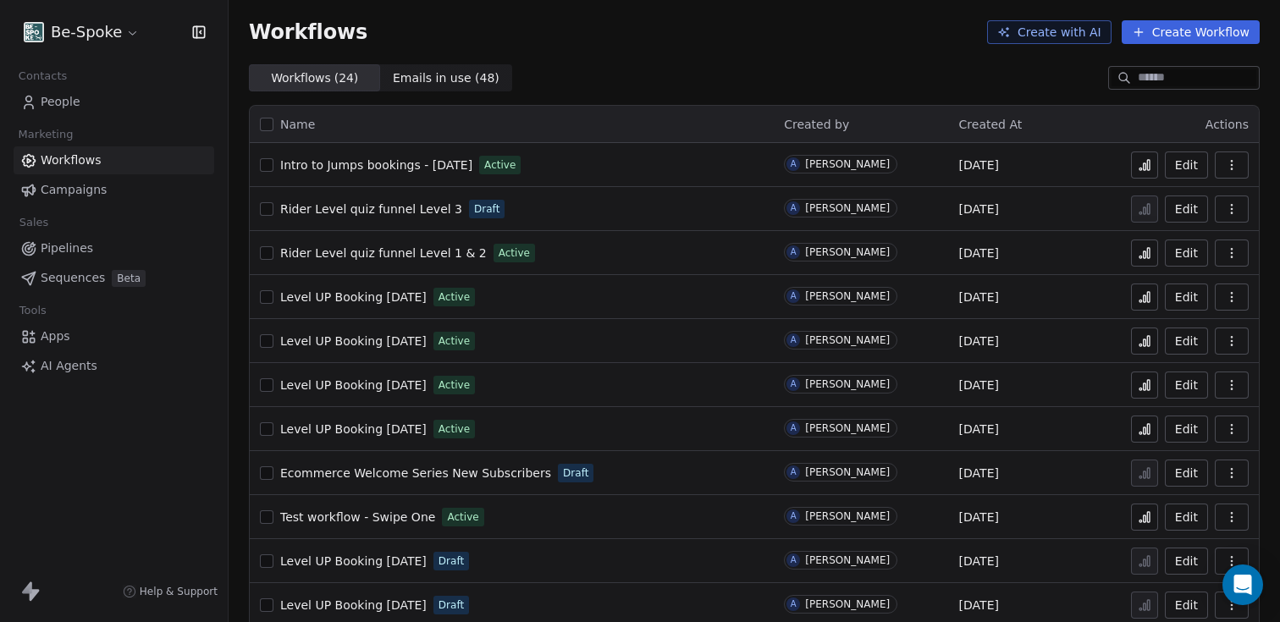
click at [352, 252] on span "Rider Level quiz funnel Level 1 & 2" at bounding box center [383, 253] width 207 height 14
click at [58, 102] on span "People" at bounding box center [61, 102] width 40 height 18
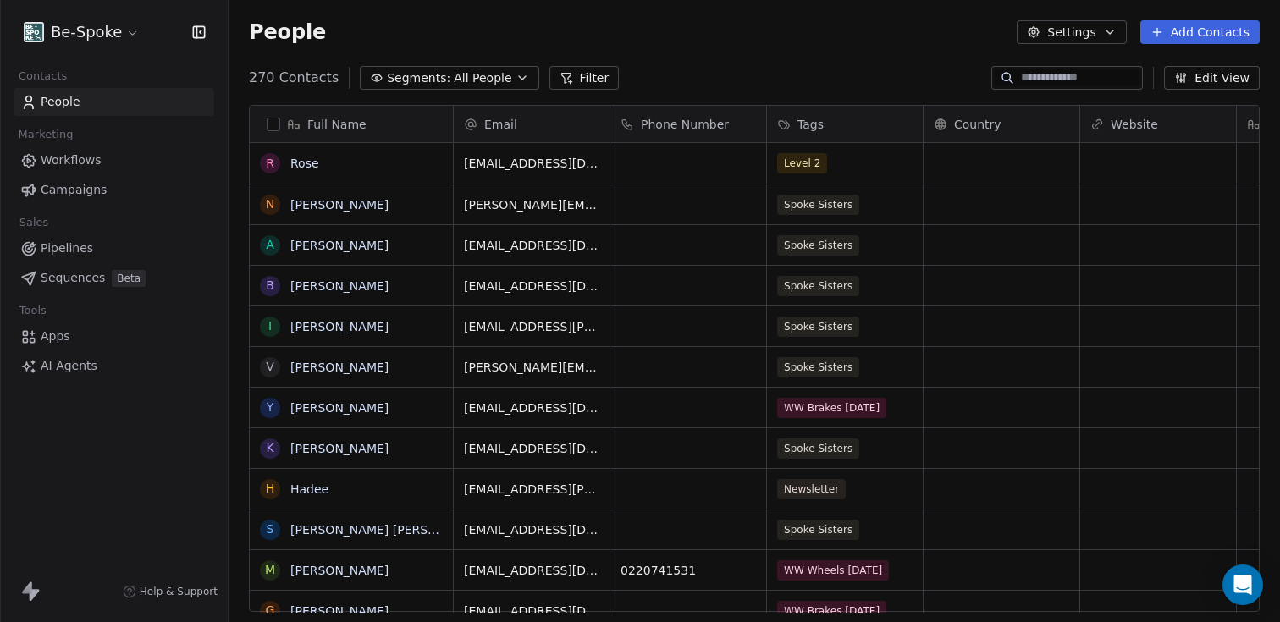
scroll to position [534, 1038]
click at [1043, 84] on input at bounding box center [1080, 77] width 118 height 17
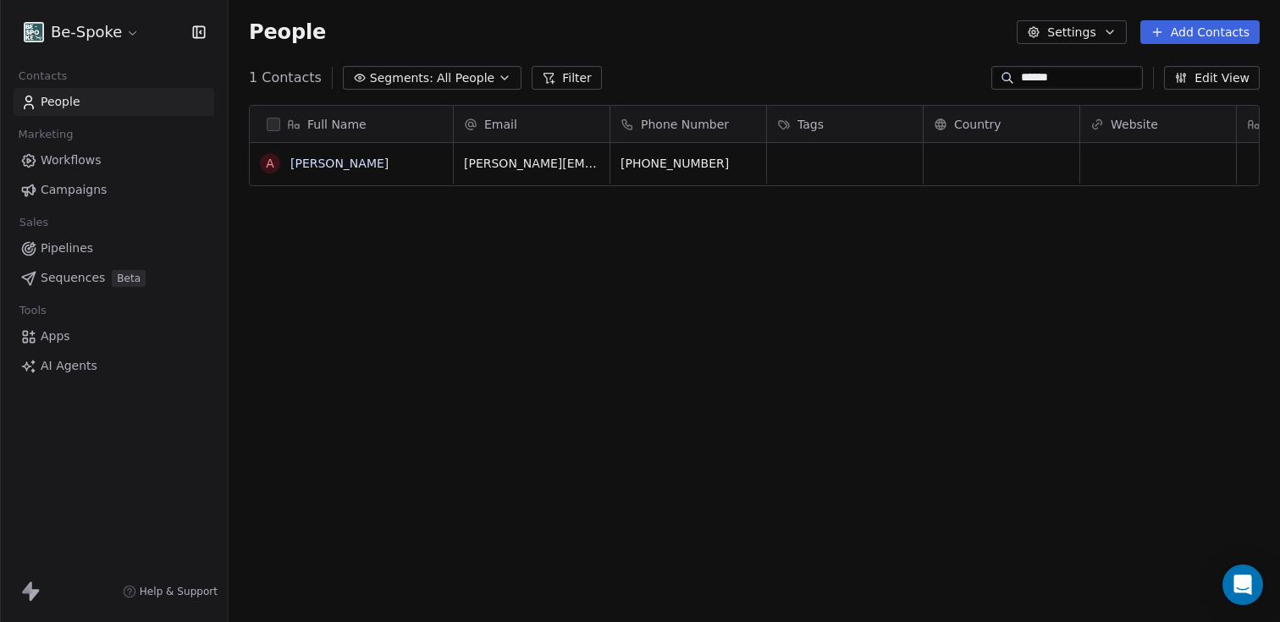
type input "******"
click at [694, 65] on div "1 Contacts Segments: All People Filter ****** Edit View" at bounding box center [754, 77] width 1051 height 27
click at [87, 112] on link "People" at bounding box center [114, 102] width 201 height 28
click at [75, 162] on span "Workflows" at bounding box center [71, 160] width 61 height 18
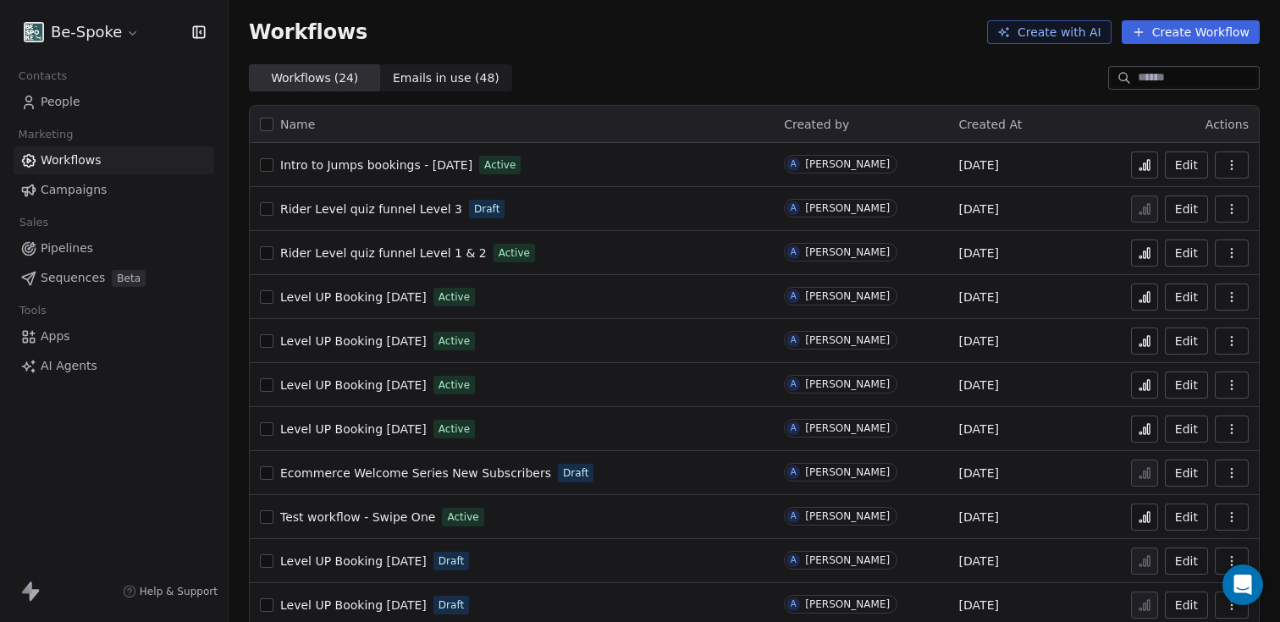
click at [1138, 255] on icon at bounding box center [1145, 253] width 14 height 14
click at [59, 97] on span "People" at bounding box center [61, 102] width 40 height 18
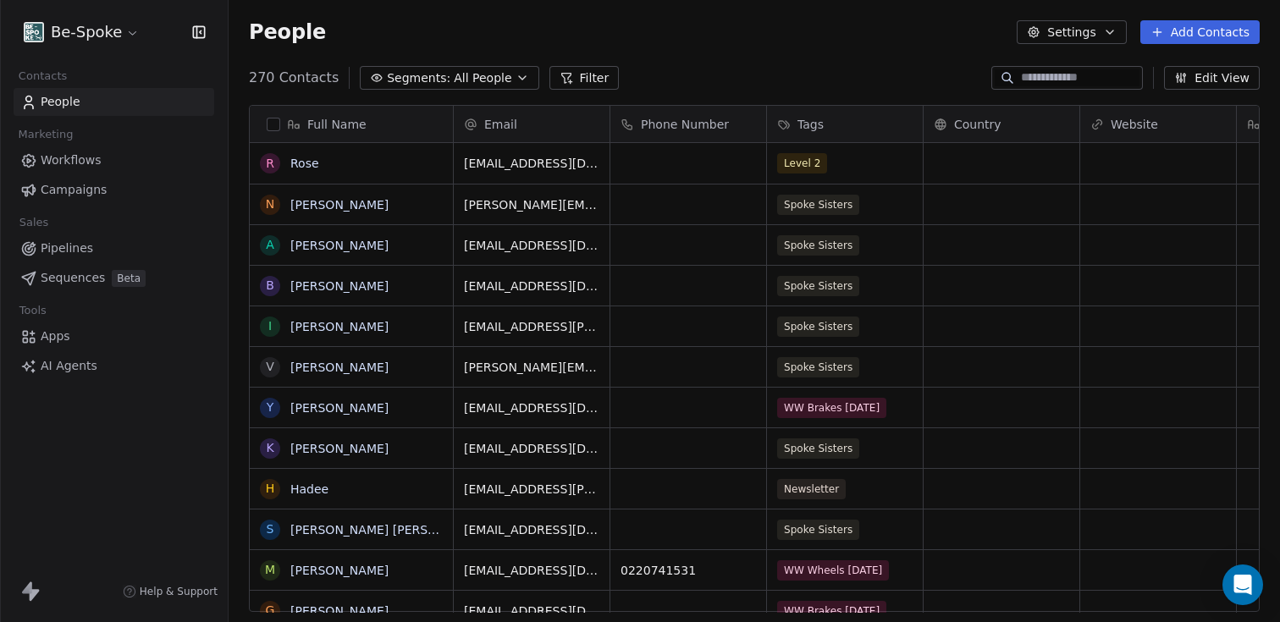
scroll to position [534, 1038]
click at [1075, 78] on input at bounding box center [1080, 77] width 118 height 17
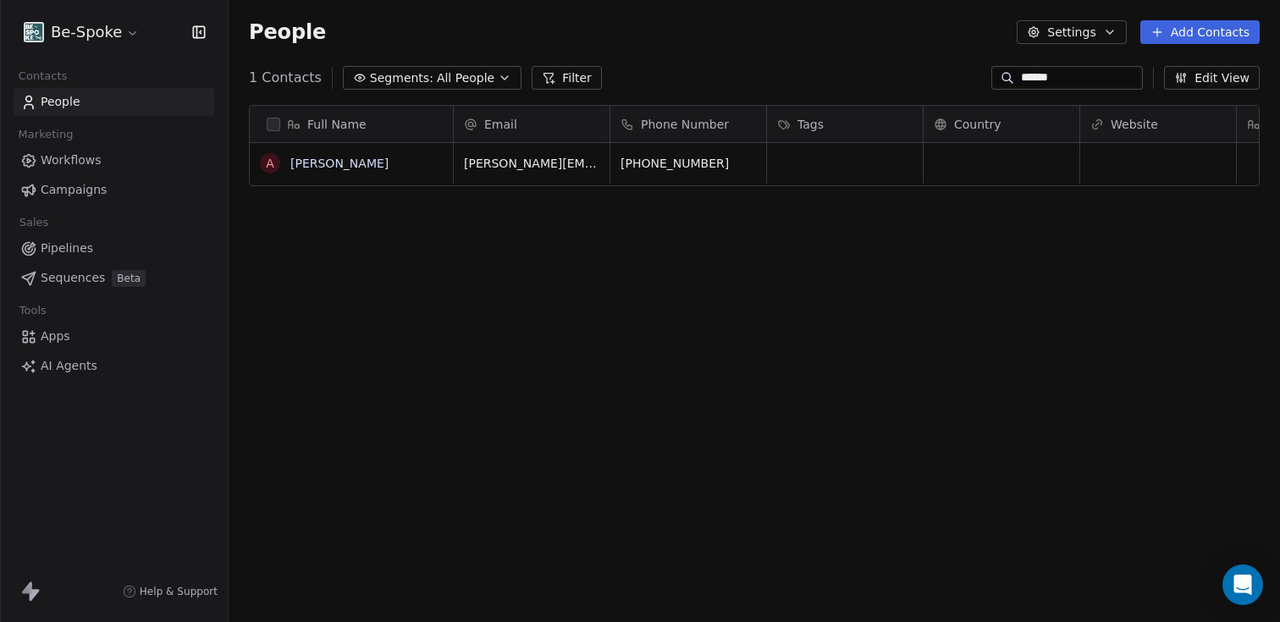
type input "******"
click at [877, 63] on div "People Settings Add Contacts" at bounding box center [754, 32] width 1051 height 64
click at [848, 68] on div "1 Contacts Segments: All People Filter ****** Edit View" at bounding box center [754, 77] width 1051 height 27
drag, startPoint x: 429, startPoint y: 290, endPoint x: 406, endPoint y: 251, distance: 45.9
click at [428, 289] on div "Full Name A Audrey Test Email Phone Number Tags Country Website Job Title Statu…" at bounding box center [754, 365] width 1051 height 548
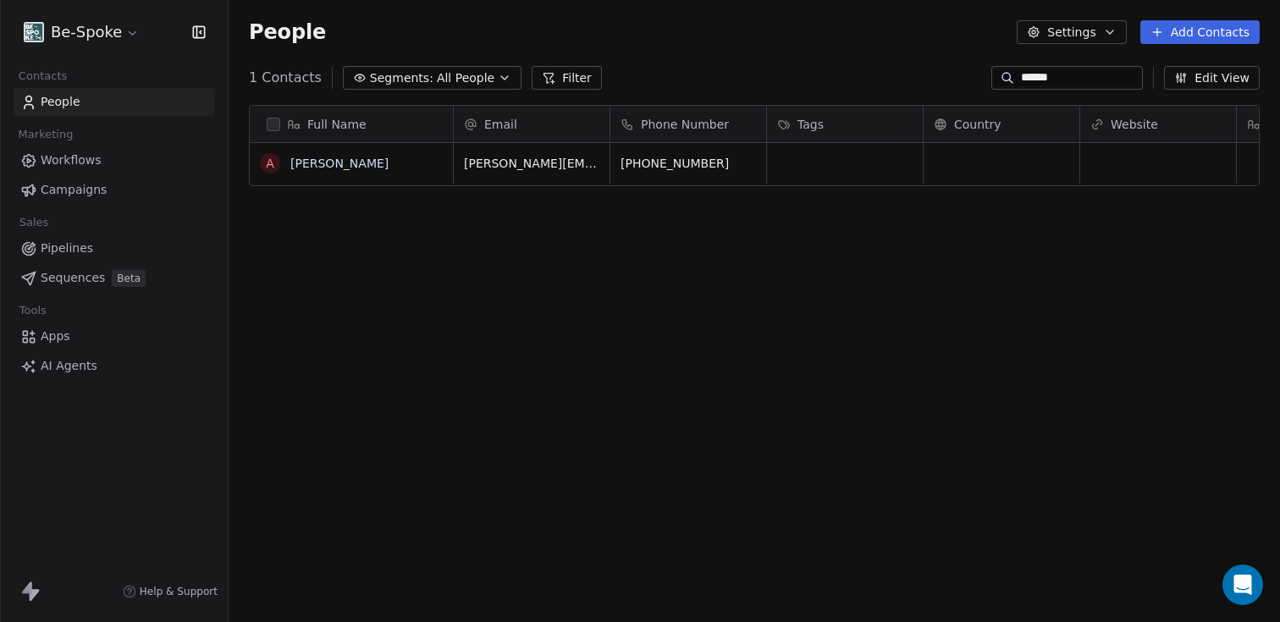
drag, startPoint x: 1058, startPoint y: 76, endPoint x: 978, endPoint y: 78, distance: 79.6
click at [978, 78] on div "1 Contacts Segments: All People Filter ****** Edit View" at bounding box center [754, 77] width 1051 height 27
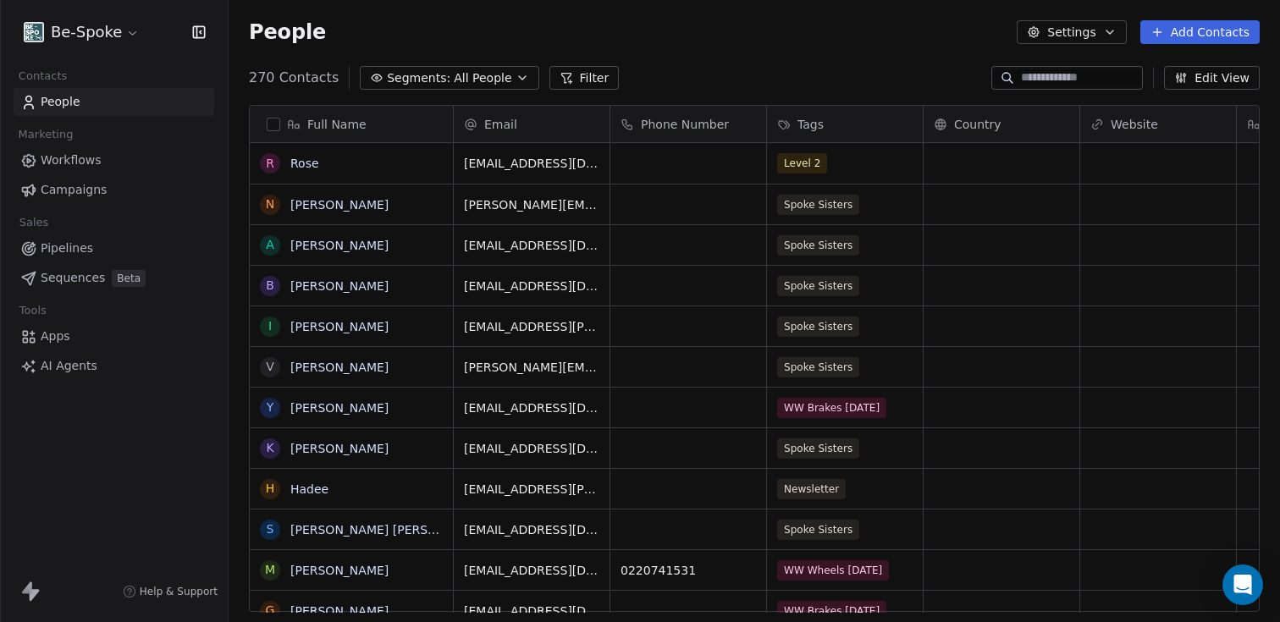
click at [862, 66] on div "270 Contacts Segments: All People Filter Edit View" at bounding box center [754, 77] width 1051 height 27
click at [887, 64] on div "270 Contacts Segments: All People Filter Edit View" at bounding box center [754, 77] width 1051 height 27
click at [1044, 74] on input at bounding box center [1080, 77] width 118 height 17
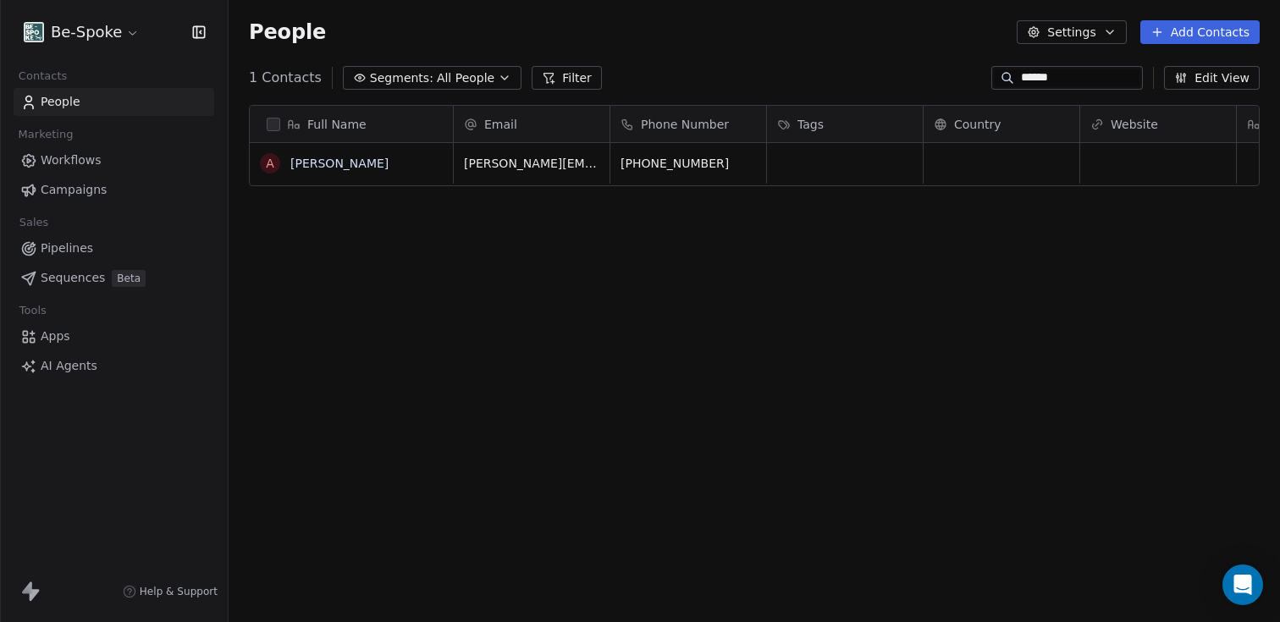
type input "******"
click at [829, 239] on div "Full Name A Audrey Test Email Phone Number Tags Country Website Job Title Statu…" at bounding box center [754, 365] width 1051 height 548
click at [818, 36] on div "People Settings Add Contacts" at bounding box center [754, 32] width 1011 height 24
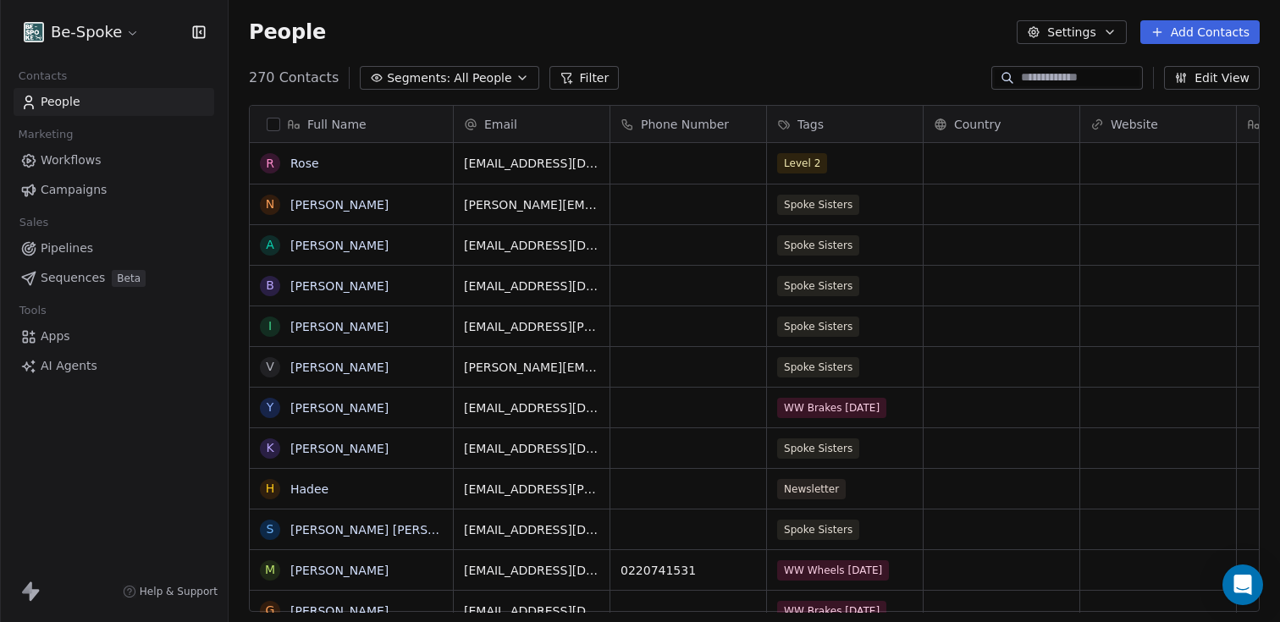
scroll to position [534, 1038]
click at [1030, 81] on input at bounding box center [1080, 77] width 118 height 17
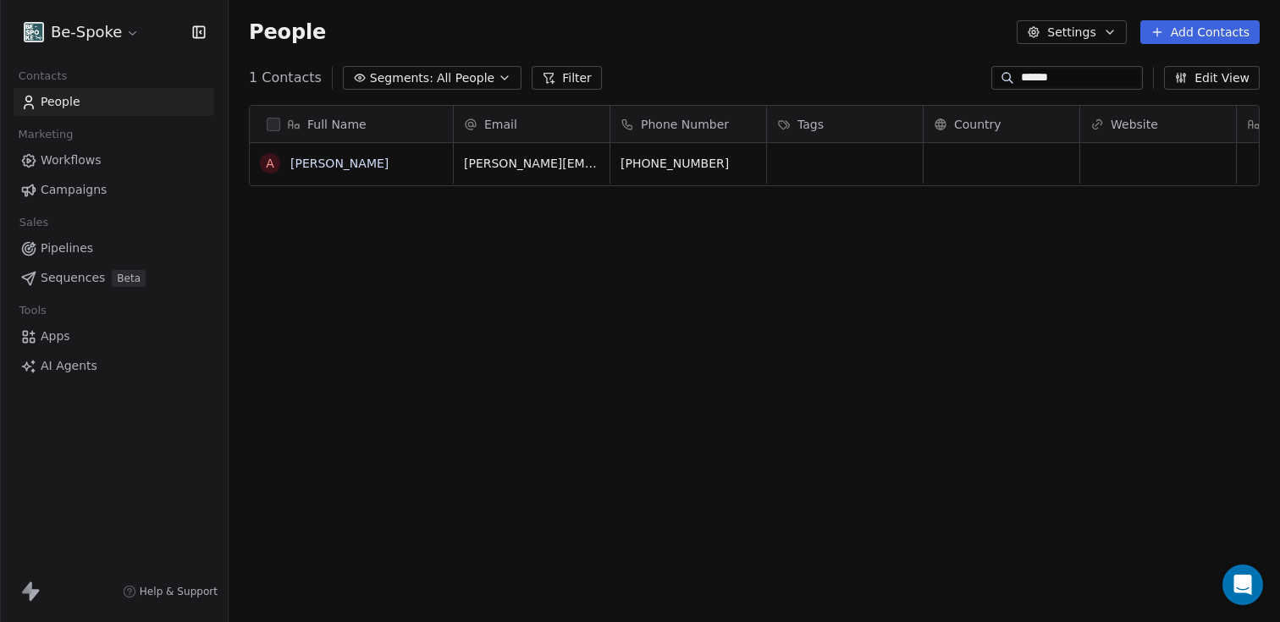
type input "******"
click at [49, 112] on link "People" at bounding box center [114, 102] width 201 height 28
click at [49, 103] on span "People" at bounding box center [61, 102] width 40 height 18
click at [89, 153] on span "Workflows" at bounding box center [71, 160] width 61 height 18
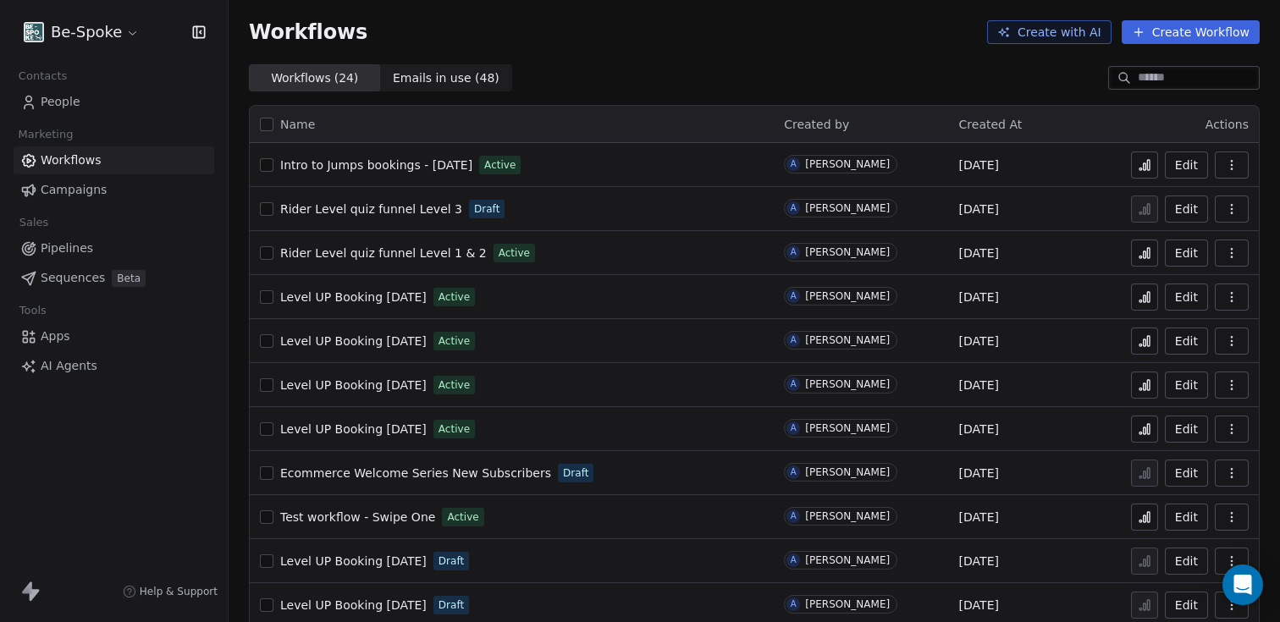
click at [59, 100] on span "People" at bounding box center [61, 102] width 40 height 18
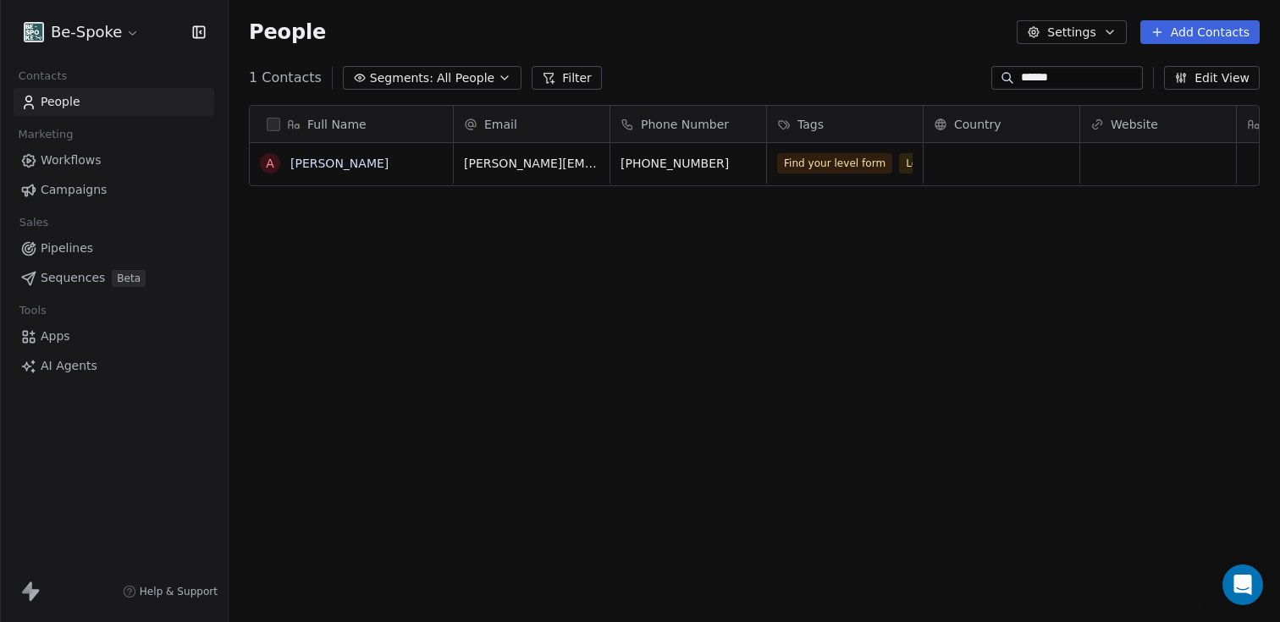
scroll to position [534, 1038]
click at [64, 163] on span "Workflows" at bounding box center [71, 160] width 61 height 18
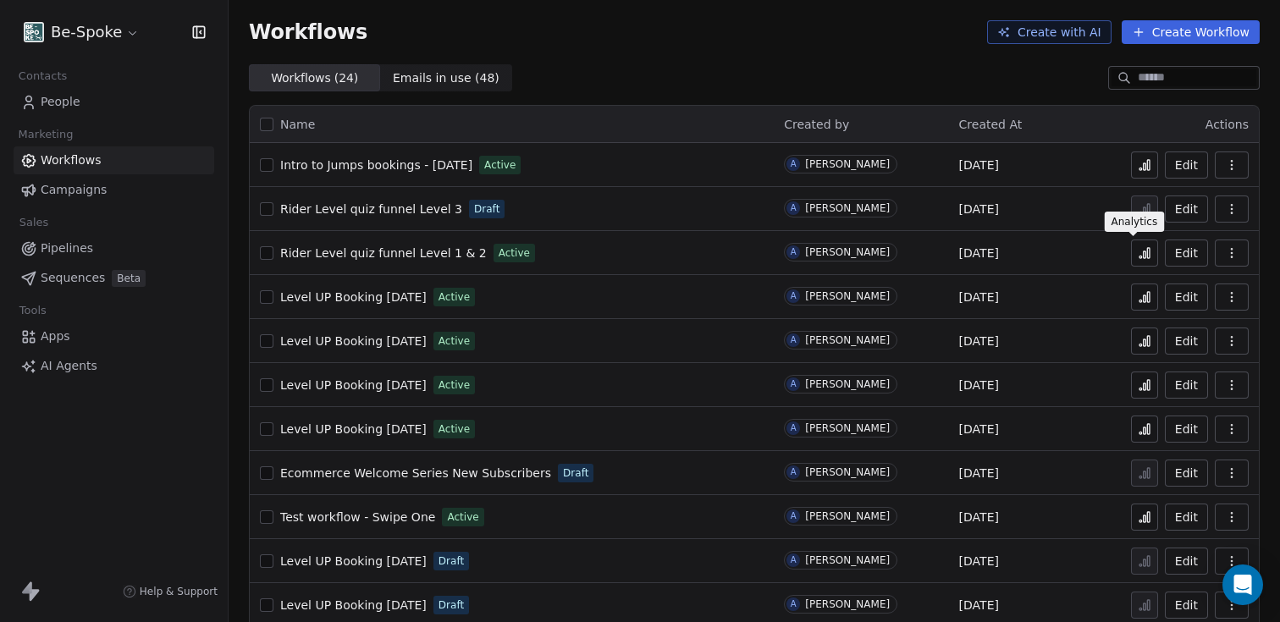
click at [1143, 258] on icon at bounding box center [1144, 254] width 3 height 7
click at [61, 100] on span "People" at bounding box center [61, 102] width 40 height 18
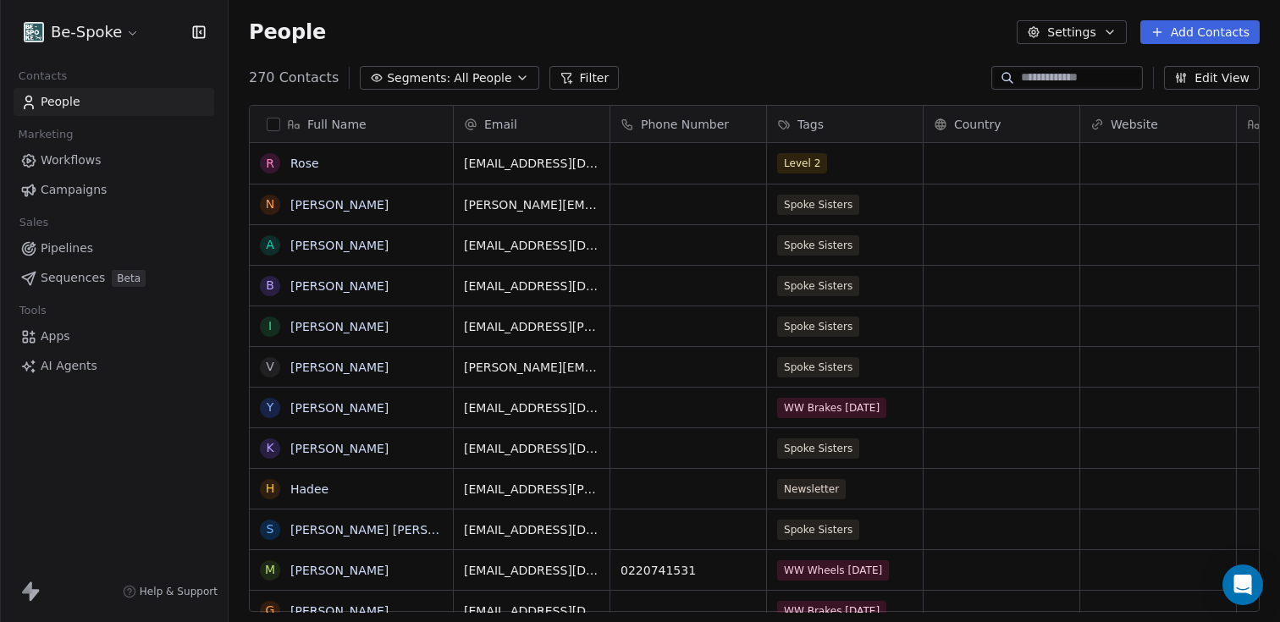
scroll to position [534, 1038]
click at [865, 167] on div "Level 2" at bounding box center [829, 163] width 103 height 20
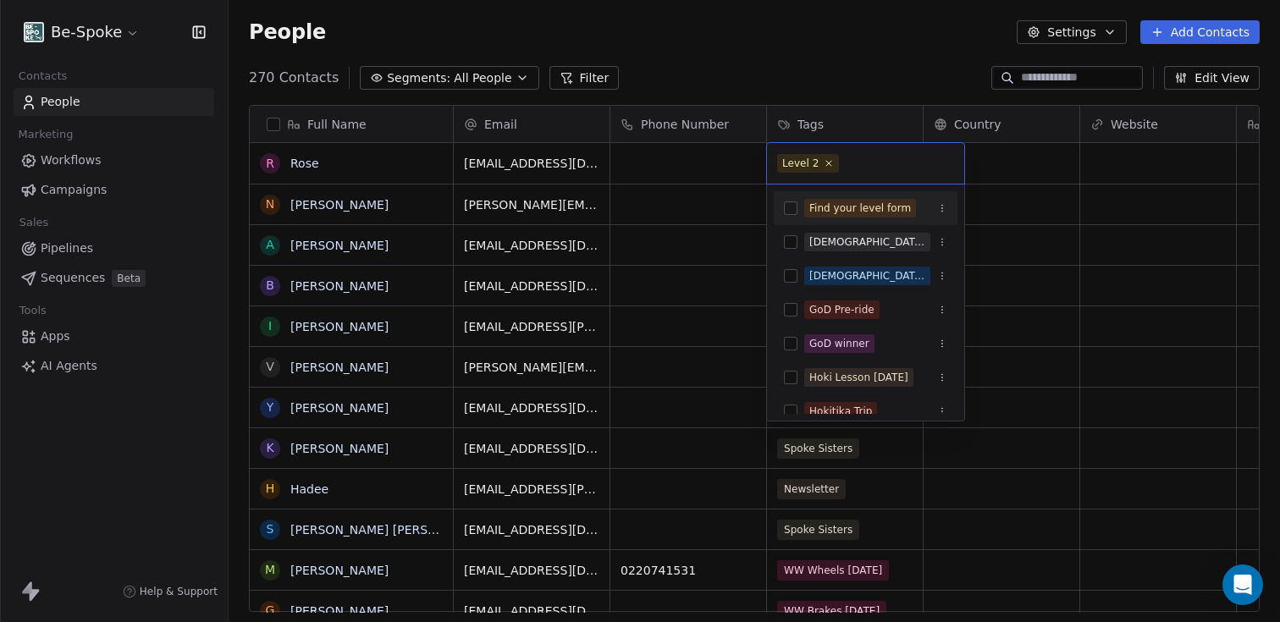
click at [797, 206] on div "Find your level form" at bounding box center [866, 208] width 184 height 27
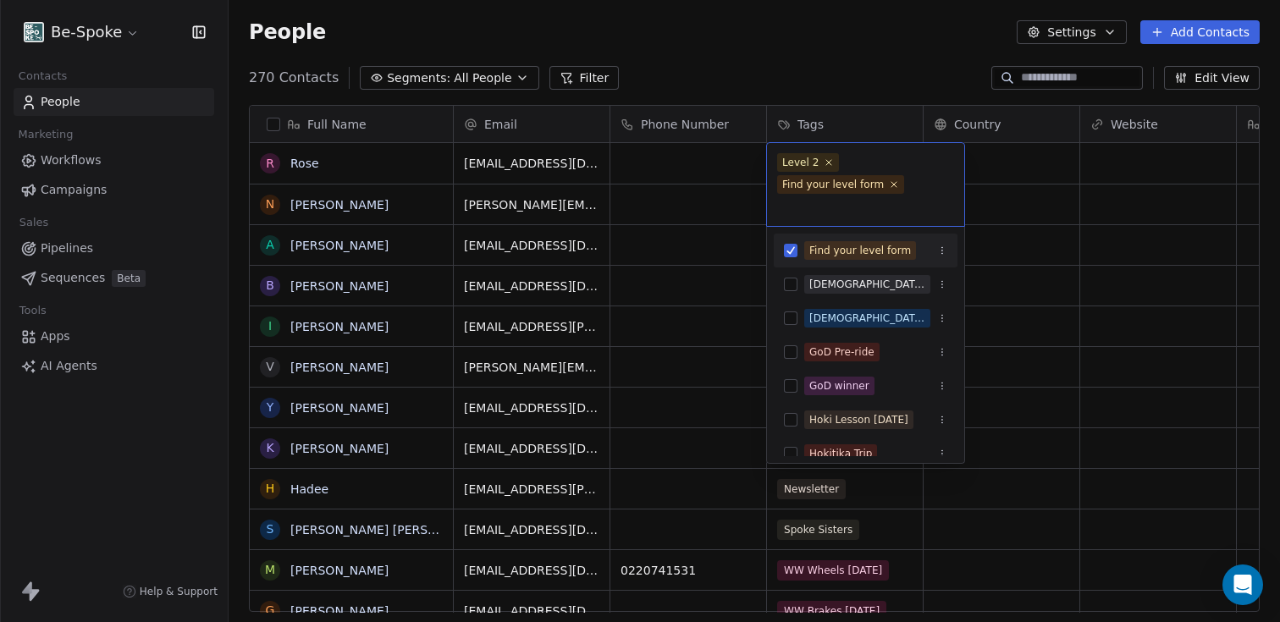
click at [835, 51] on html "Be-Spoke Contacts People Marketing Workflows Campaigns Sales Pipelines Sequence…" at bounding box center [640, 311] width 1280 height 622
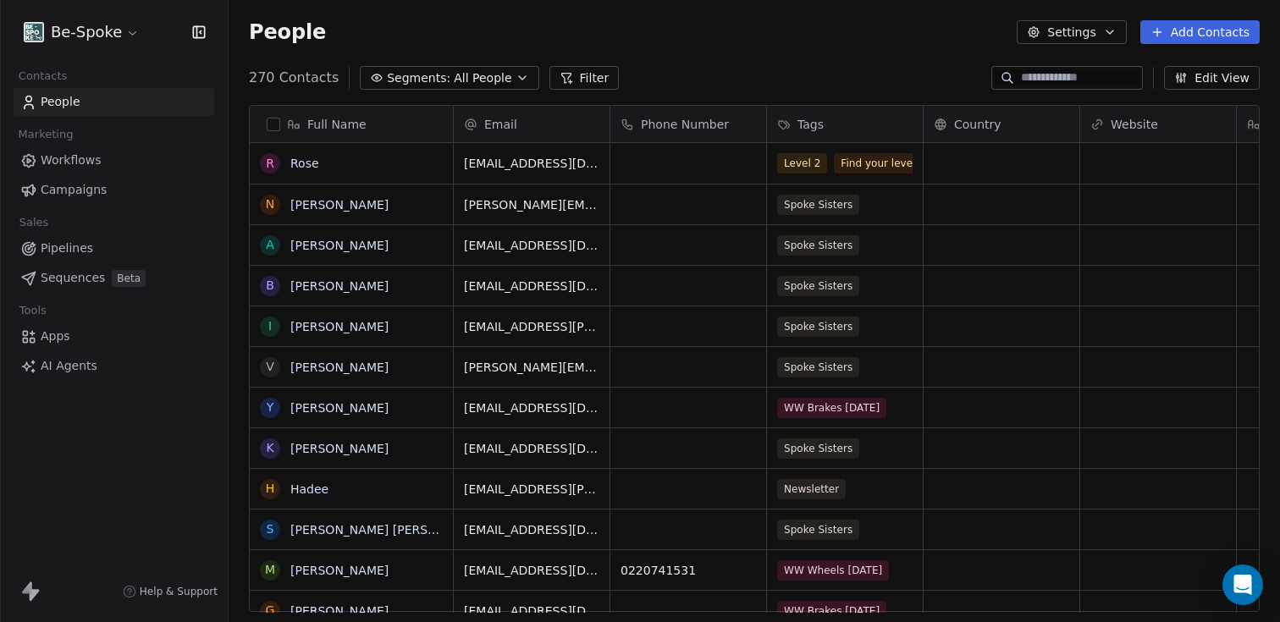
click at [57, 158] on span "Workflows" at bounding box center [71, 160] width 61 height 18
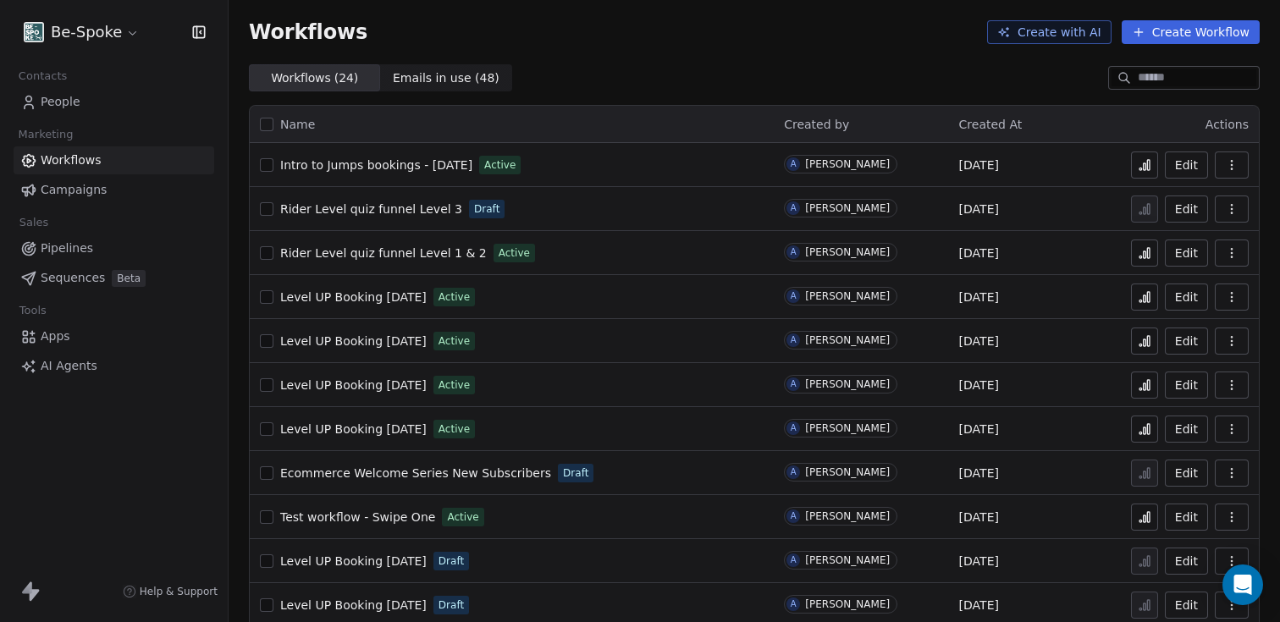
click at [1142, 260] on button at bounding box center [1144, 253] width 27 height 27
click at [380, 208] on span "Rider Level quiz funnel Level 3" at bounding box center [371, 209] width 182 height 14
click at [1166, 252] on button "Edit" at bounding box center [1186, 253] width 43 height 27
click at [414, 206] on span "Rider Level quiz funnel Level 3" at bounding box center [371, 209] width 182 height 14
click at [1225, 259] on icon "button" at bounding box center [1232, 253] width 14 height 14
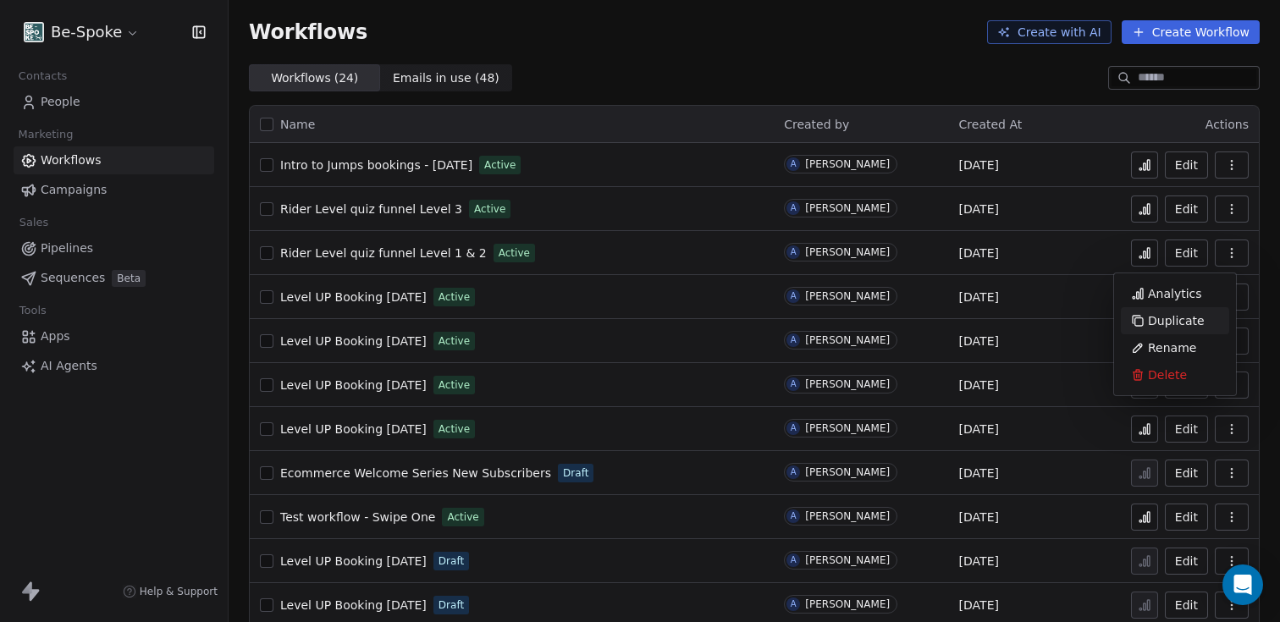
click at [1185, 317] on span "Duplicate" at bounding box center [1176, 320] width 57 height 17
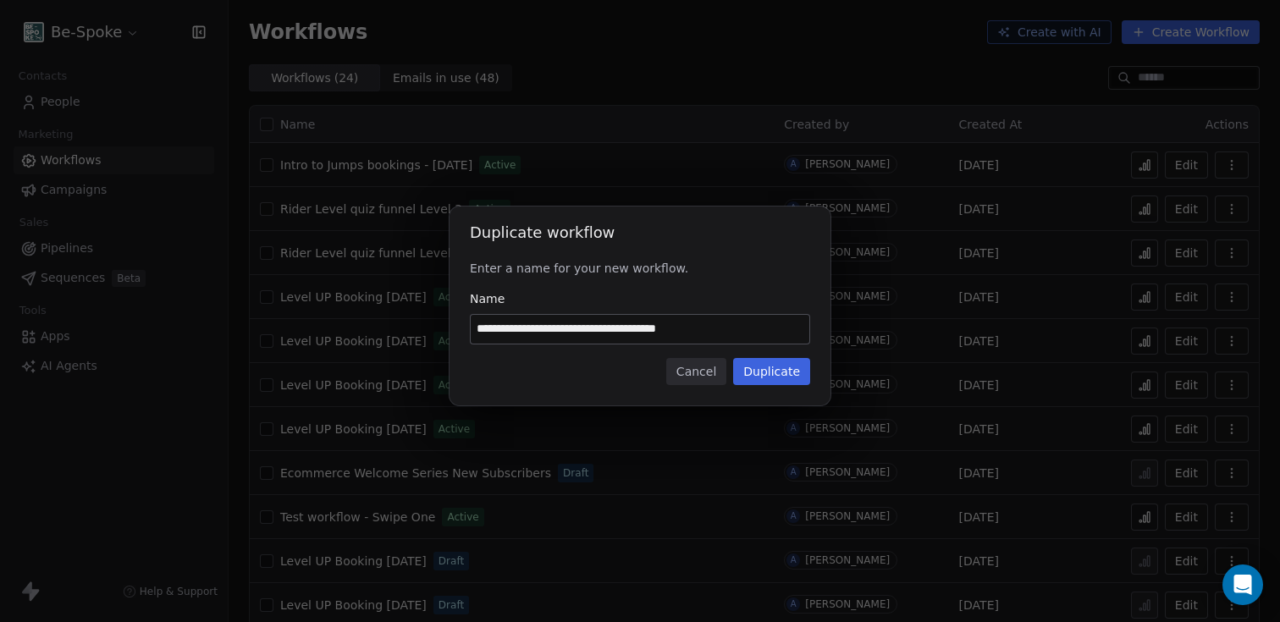
drag, startPoint x: 636, startPoint y: 330, endPoint x: 736, endPoint y: 337, distance: 100.1
click at [736, 337] on input "**********" at bounding box center [640, 329] width 339 height 29
type input "**********"
click at [784, 377] on button "Duplicate" at bounding box center [771, 371] width 77 height 27
